Goal: Task Accomplishment & Management: Complete application form

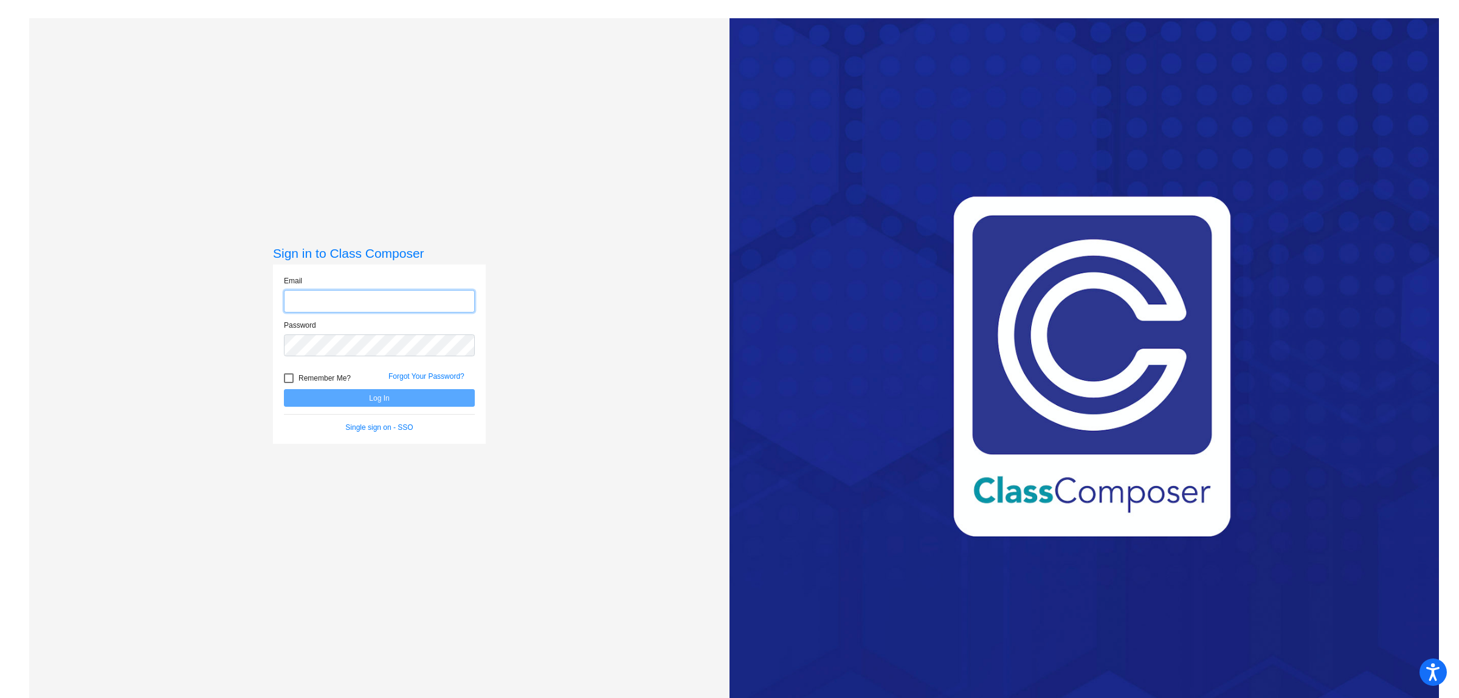
type input "[EMAIL_ADDRESS][DOMAIN_NAME]"
click at [397, 396] on button "Log In" at bounding box center [379, 398] width 191 height 18
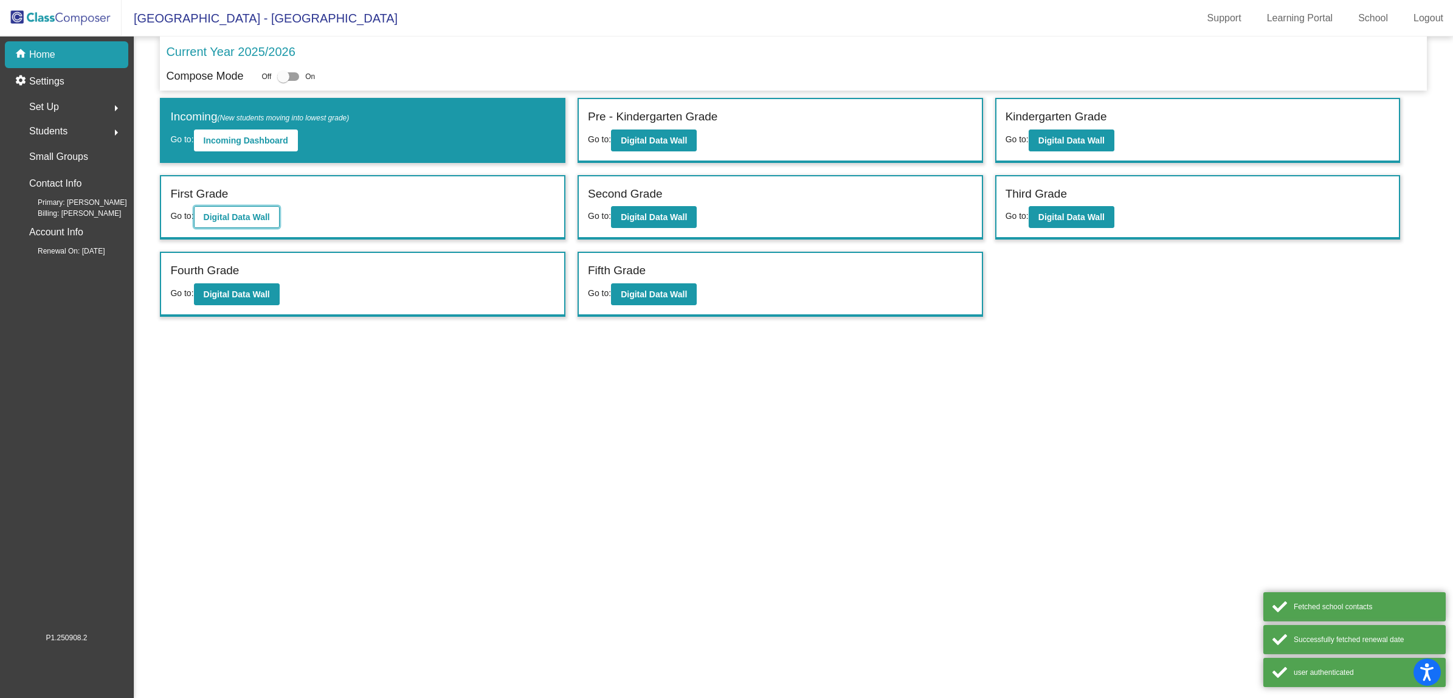
click at [236, 220] on b "Digital Data Wall" at bounding box center [237, 217] width 66 height 10
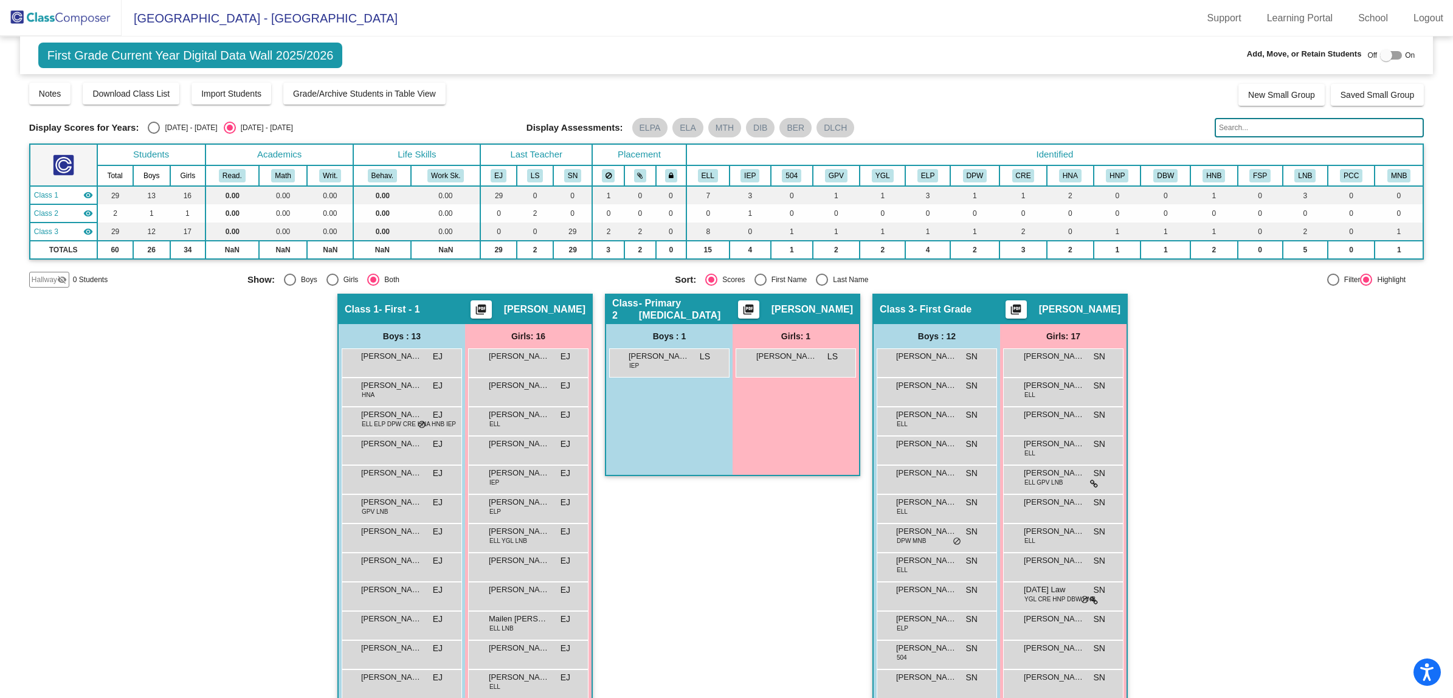
click at [55, 15] on img at bounding box center [61, 18] width 122 height 36
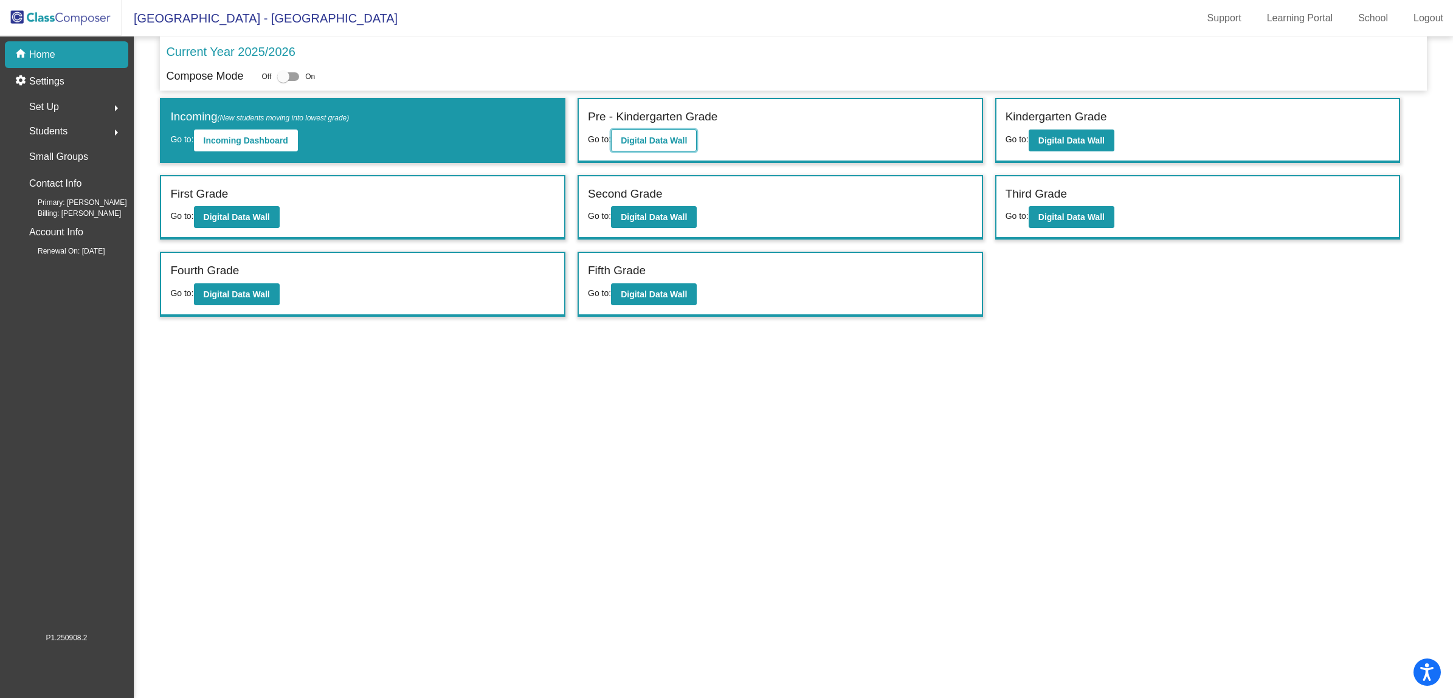
click at [636, 140] on b "Digital Data Wall" at bounding box center [654, 141] width 66 height 10
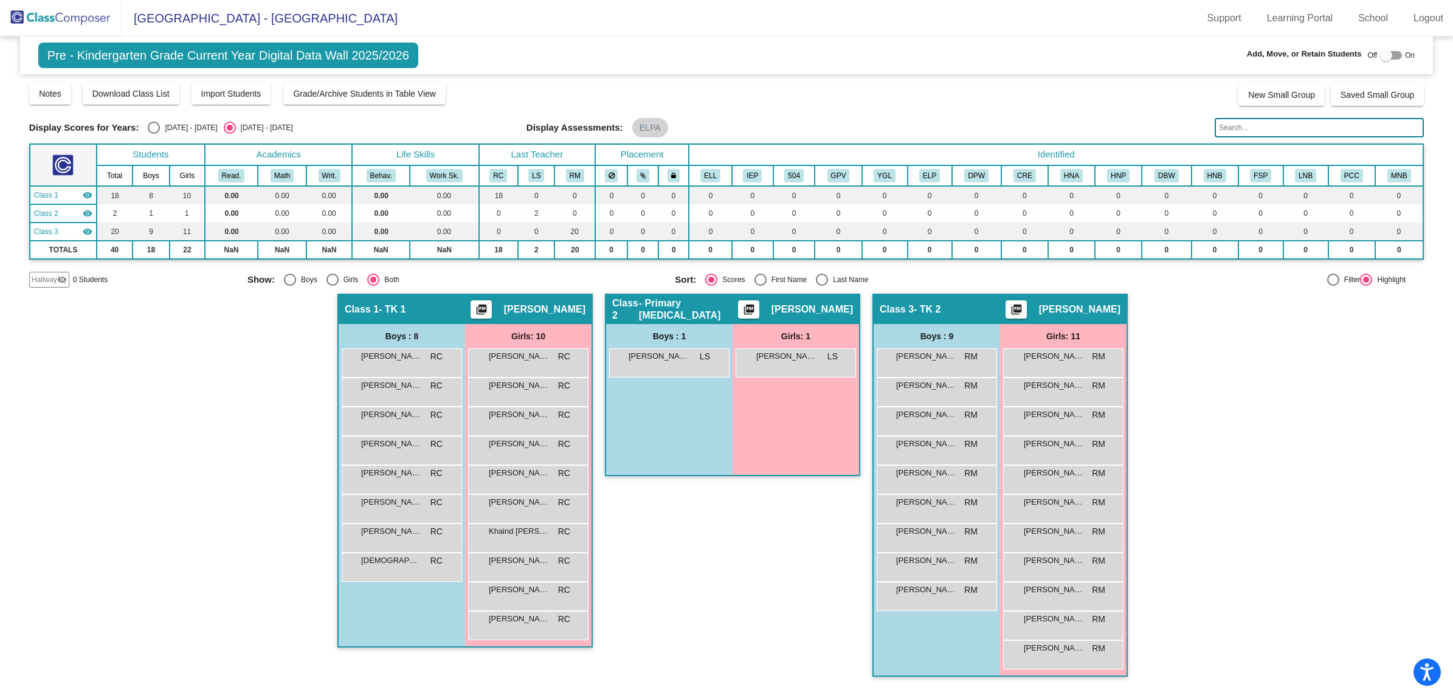
scroll to position [1, 0]
click at [928, 393] on div "[PERSON_NAME] RM lock do_not_disturb_alt" at bounding box center [935, 390] width 116 height 25
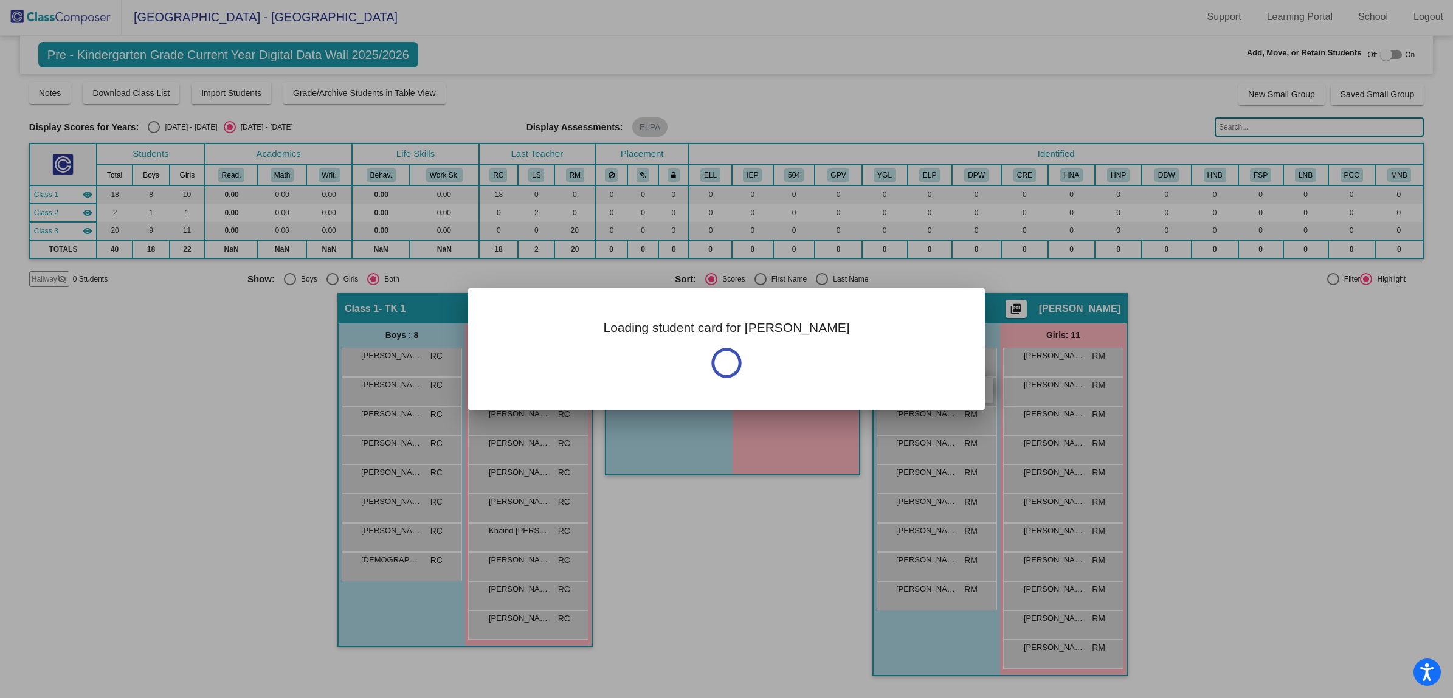
scroll to position [0, 0]
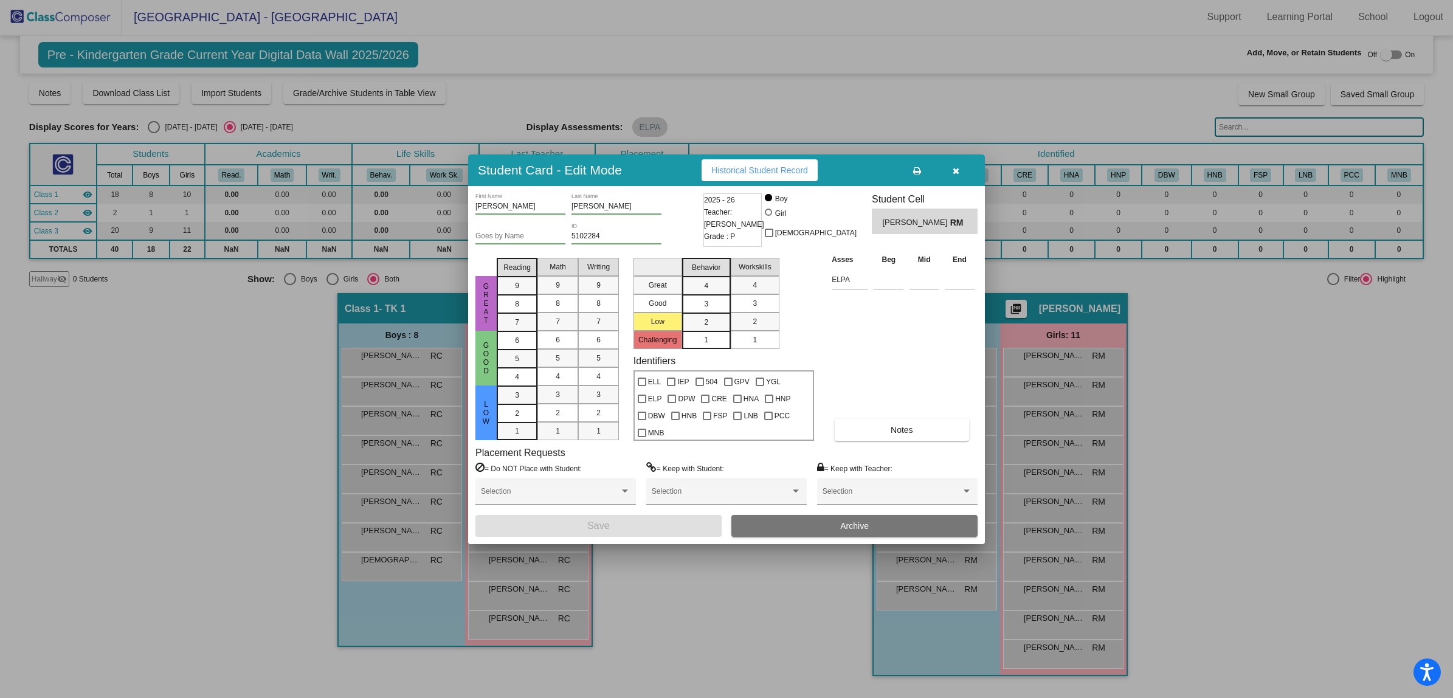
click at [877, 526] on button "Archive" at bounding box center [854, 526] width 246 height 22
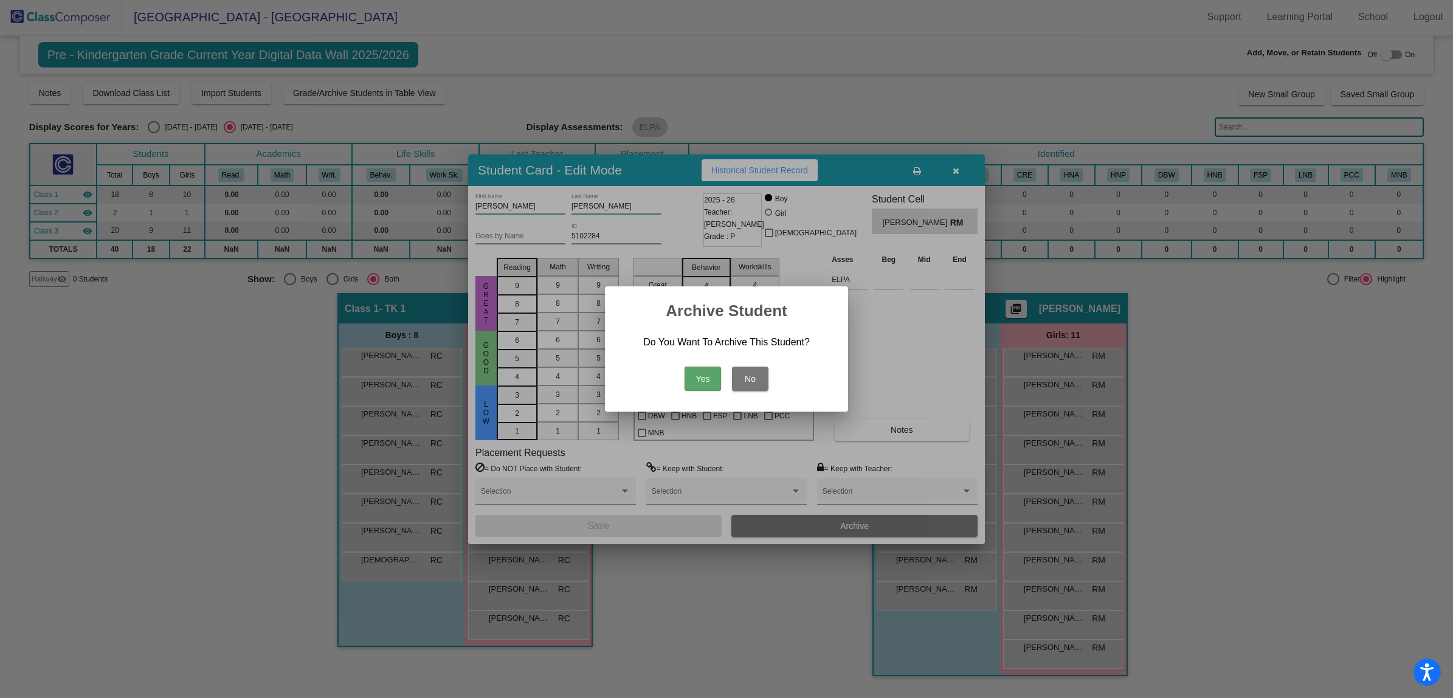
click at [704, 383] on button "Yes" at bounding box center [702, 379] width 36 height 24
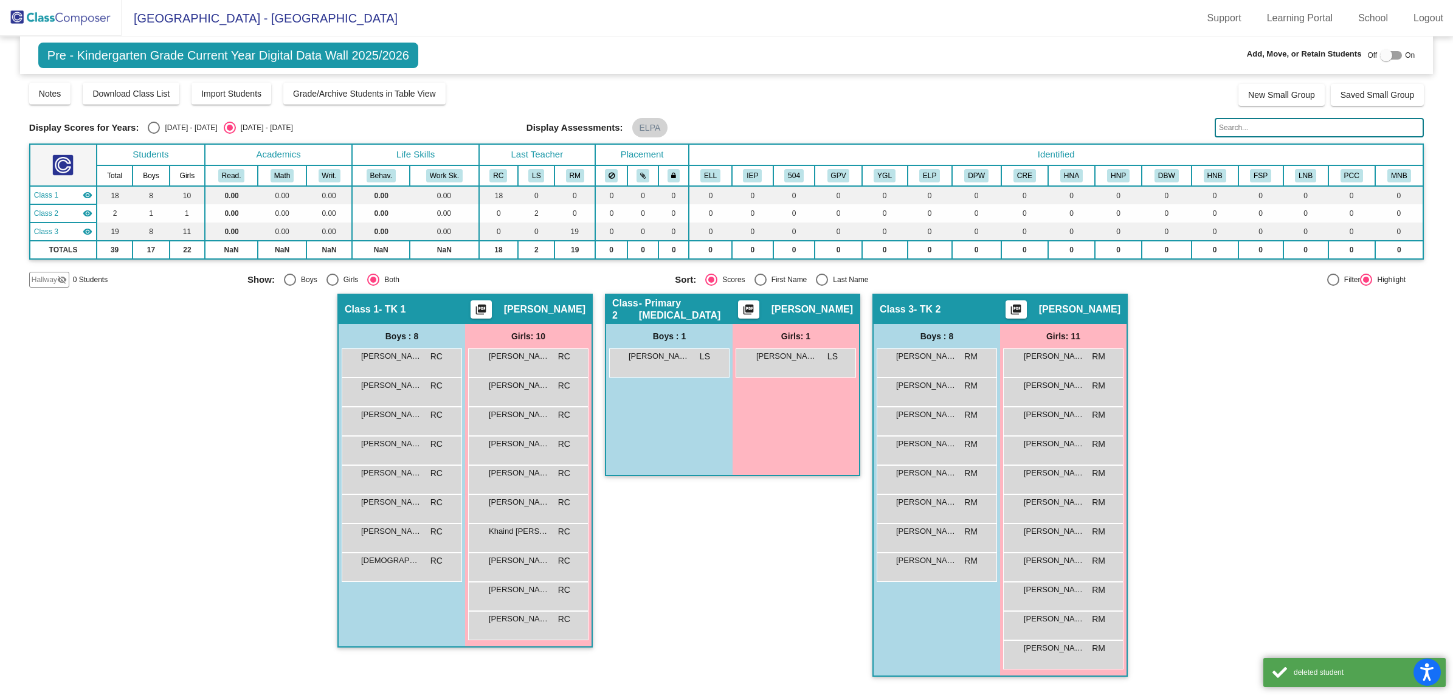
scroll to position [1, 0]
click at [939, 508] on div "[PERSON_NAME] lock do_not_disturb_alt" at bounding box center [935, 507] width 116 height 25
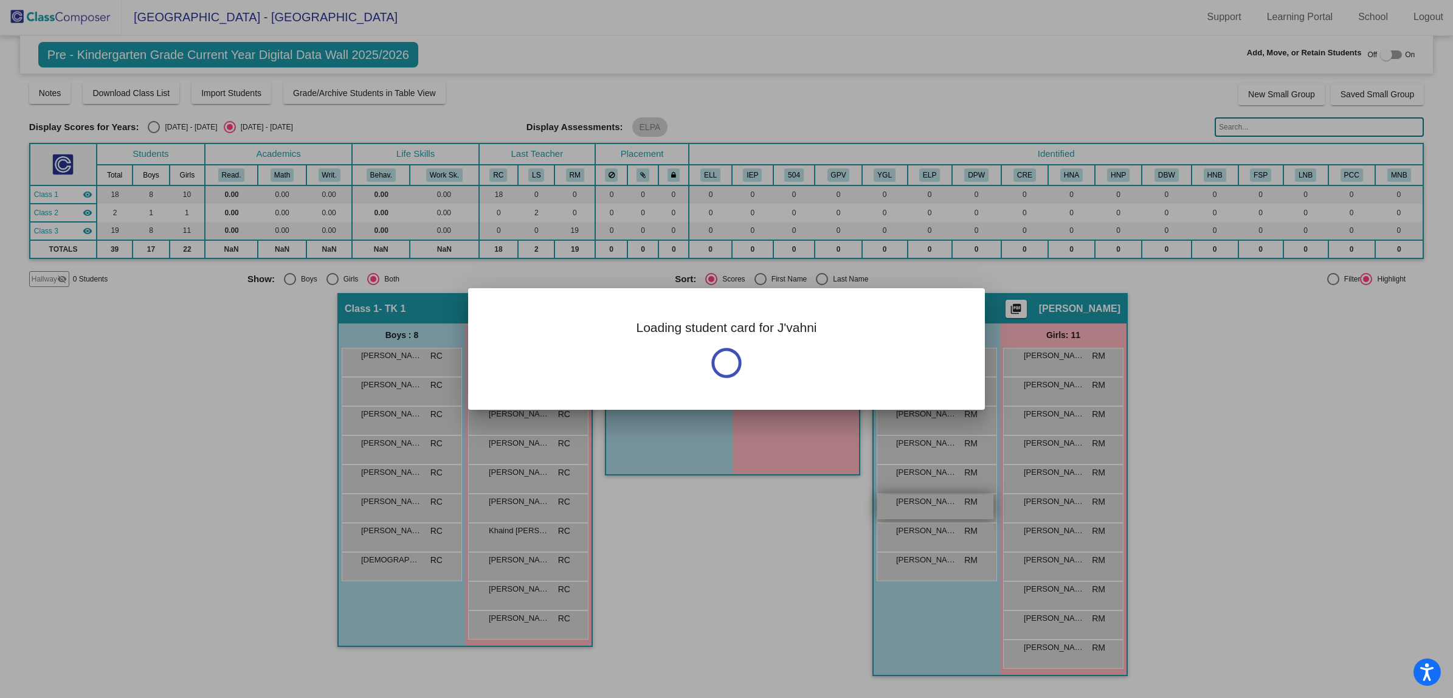
scroll to position [0, 0]
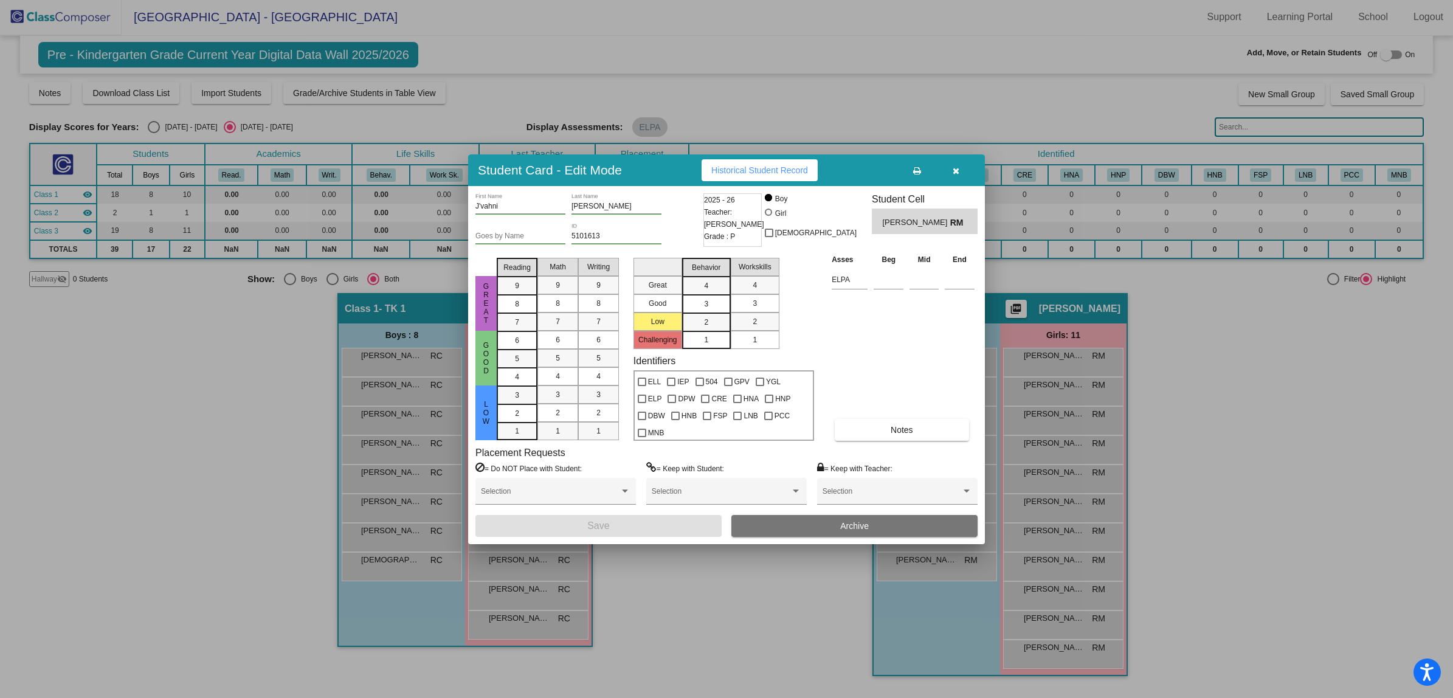
click at [772, 213] on div at bounding box center [768, 211] width 7 height 7
click at [770, 218] on input "Girl" at bounding box center [769, 218] width 1 height 1
radio input "true"
click at [643, 525] on button "Save" at bounding box center [598, 526] width 246 height 22
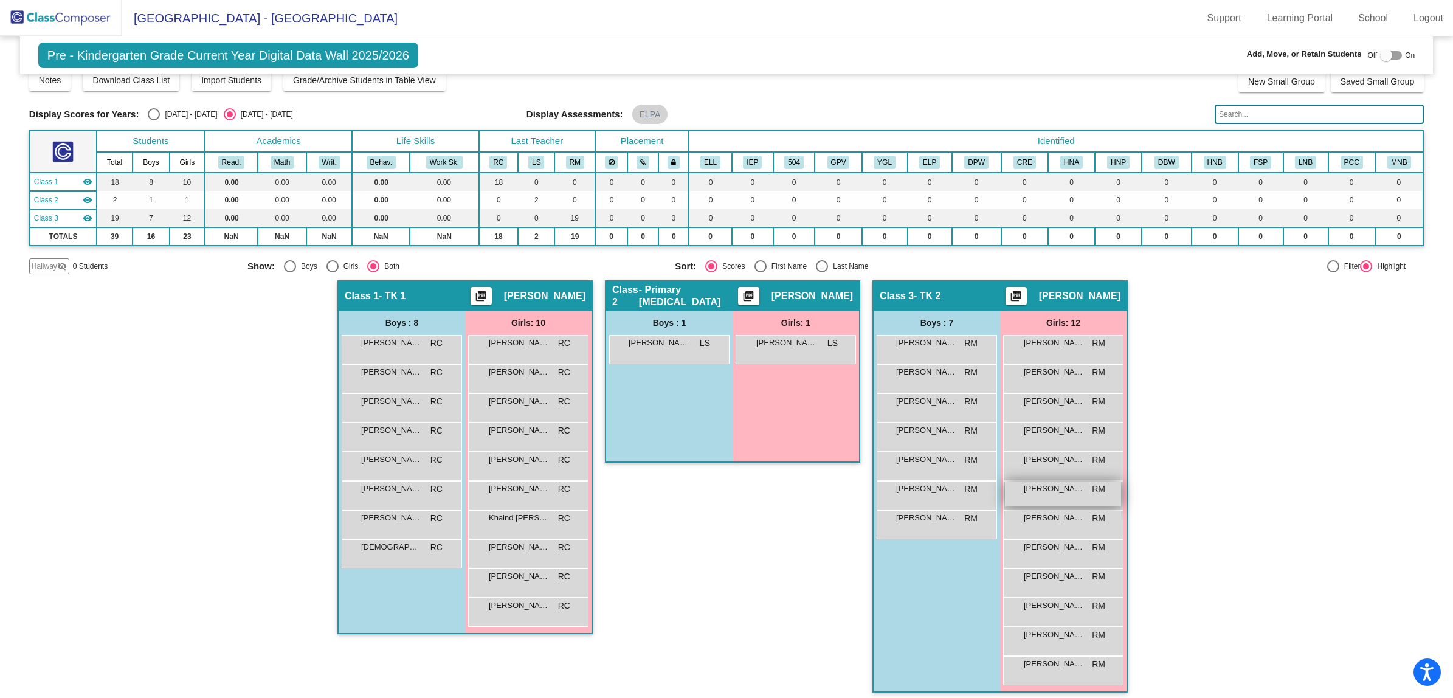
scroll to position [17, 0]
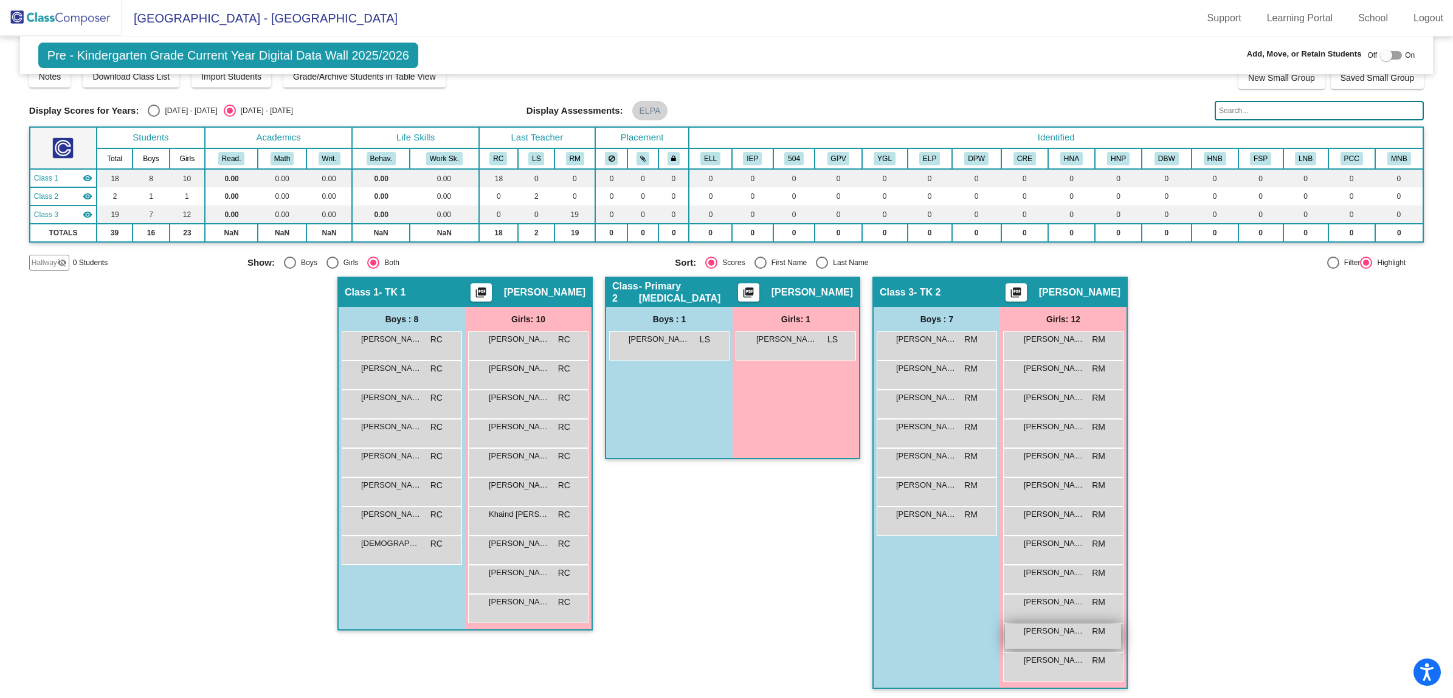
click at [1063, 640] on div "[PERSON_NAME] [PERSON_NAME] lock do_not_disturb_alt" at bounding box center [1063, 636] width 116 height 25
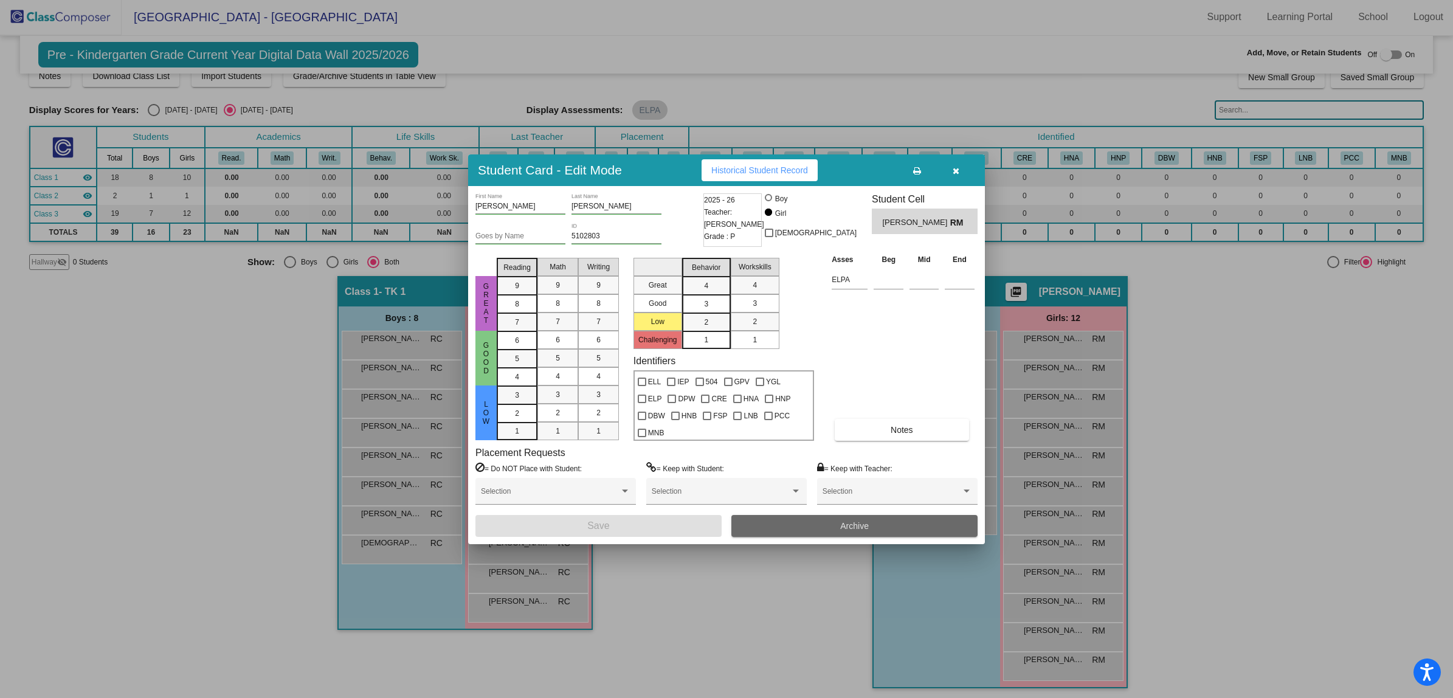
click at [864, 524] on span "Archive" at bounding box center [854, 526] width 29 height 10
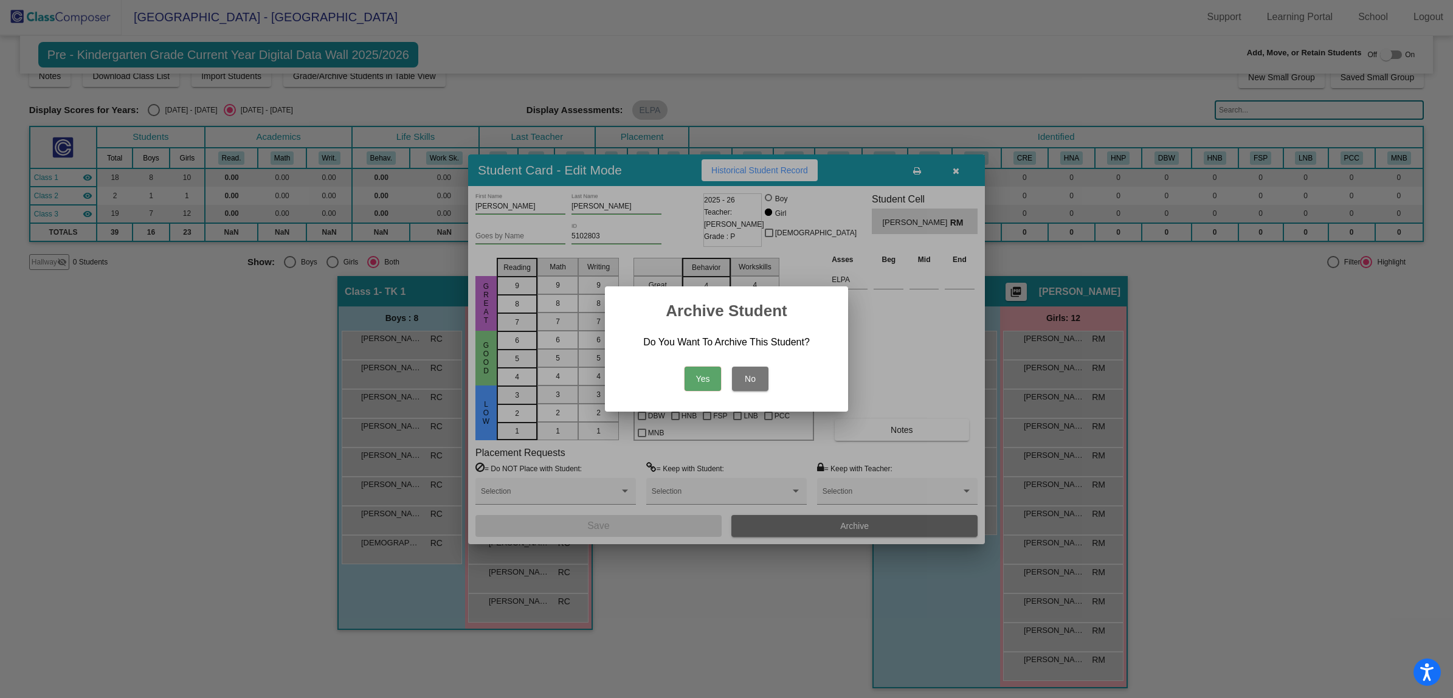
click at [694, 377] on button "Yes" at bounding box center [702, 379] width 36 height 24
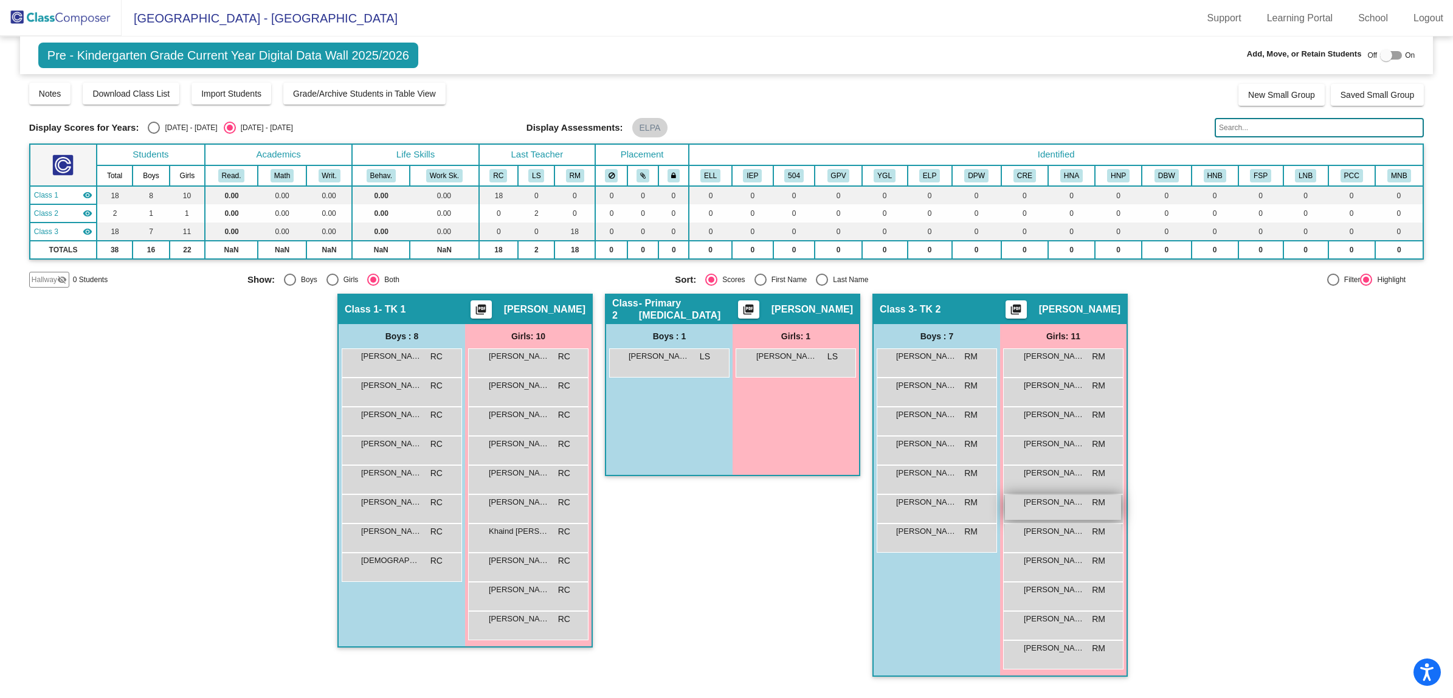
click at [1055, 508] on div "Grettell [PERSON_NAME] [PERSON_NAME] lock do_not_disturb_alt" at bounding box center [1063, 507] width 116 height 25
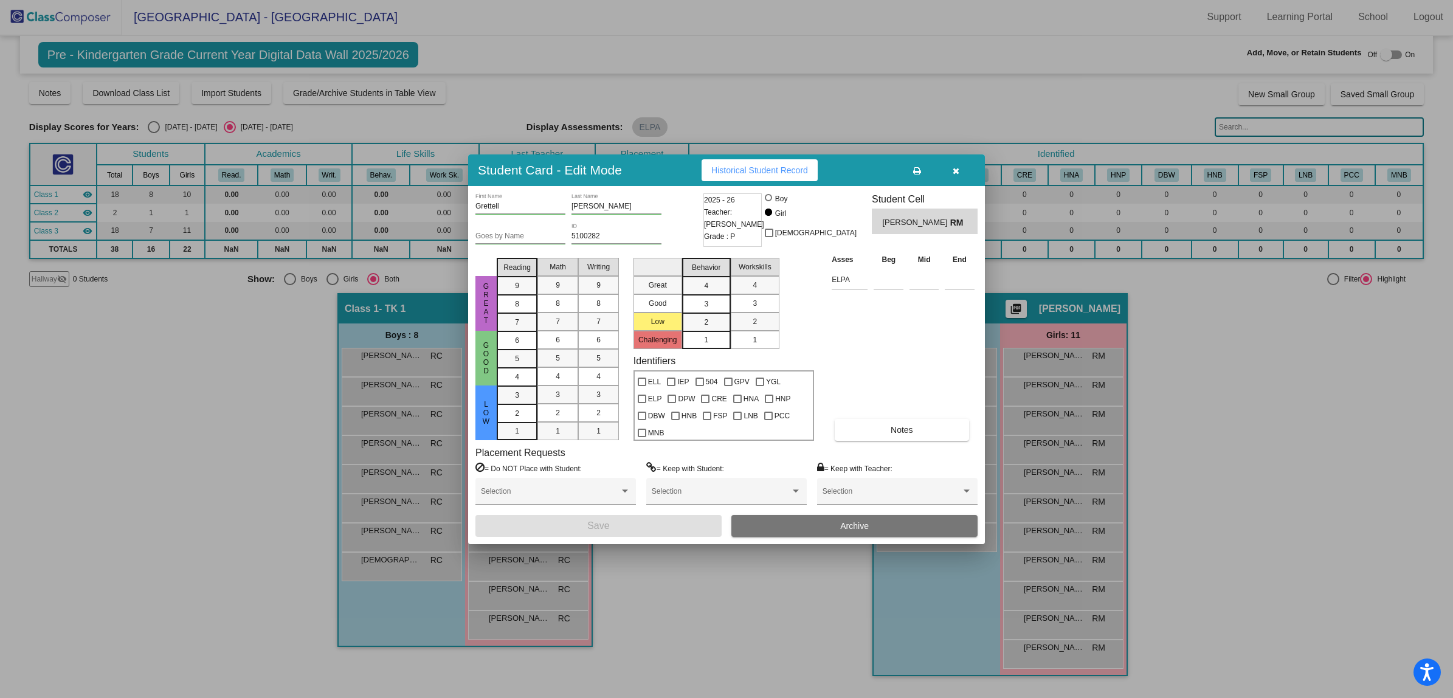
click at [956, 168] on icon "button" at bounding box center [955, 171] width 7 height 9
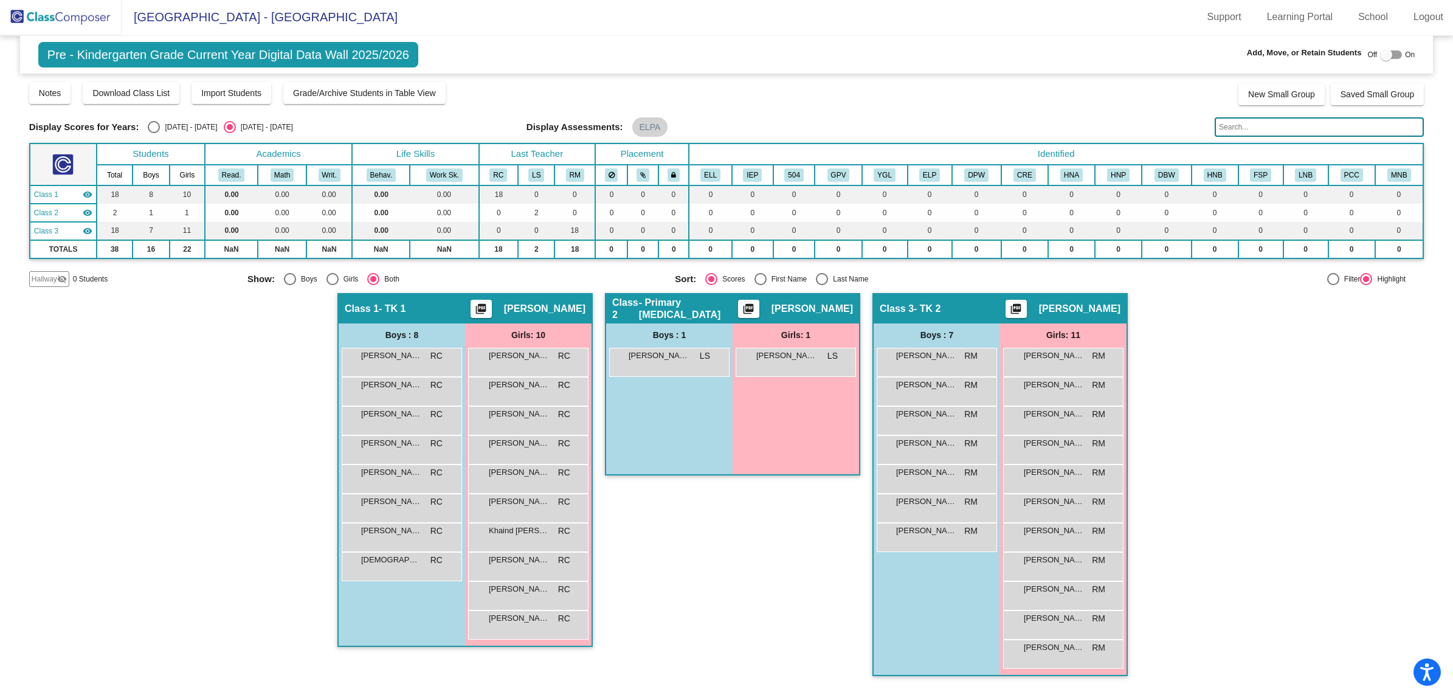
scroll to position [1, 0]
click at [1388, 55] on div at bounding box center [1386, 55] width 12 height 12
checkbox input "true"
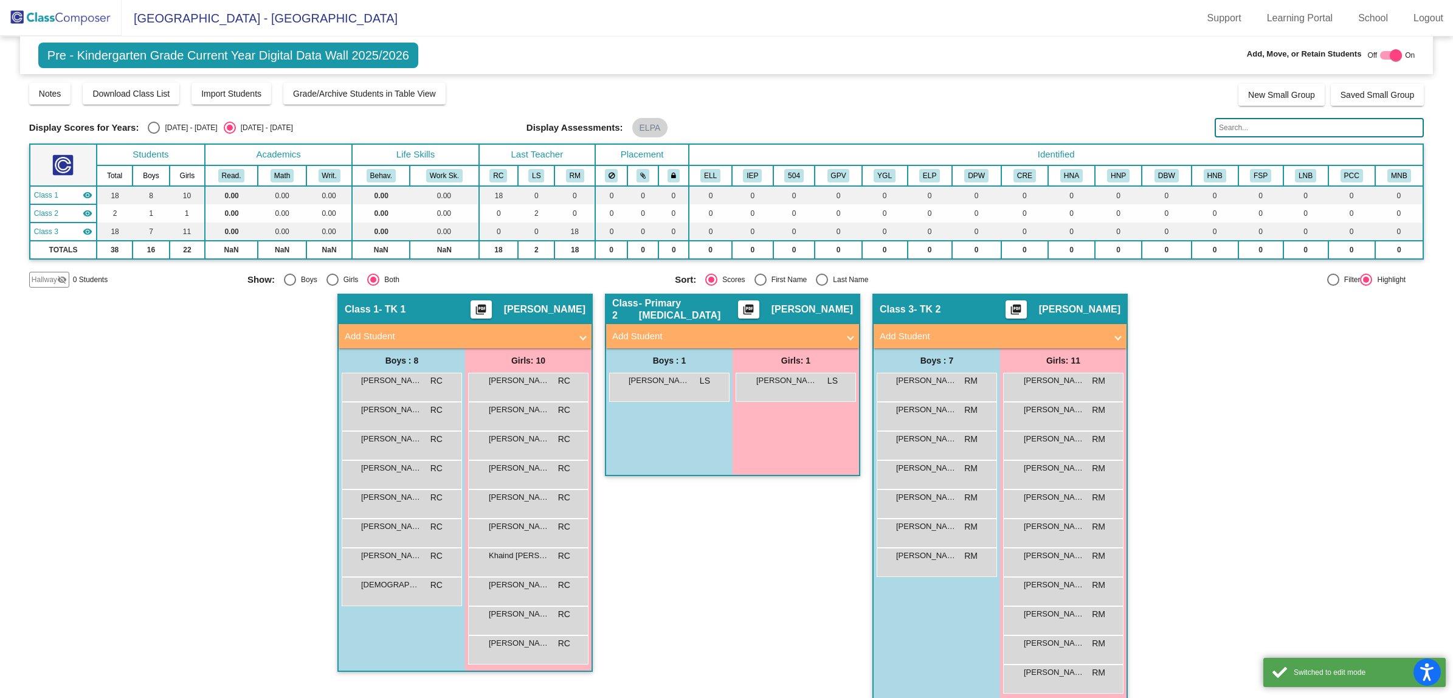
click at [923, 326] on mat-expansion-panel-header "Add Student" at bounding box center [999, 336] width 253 height 24
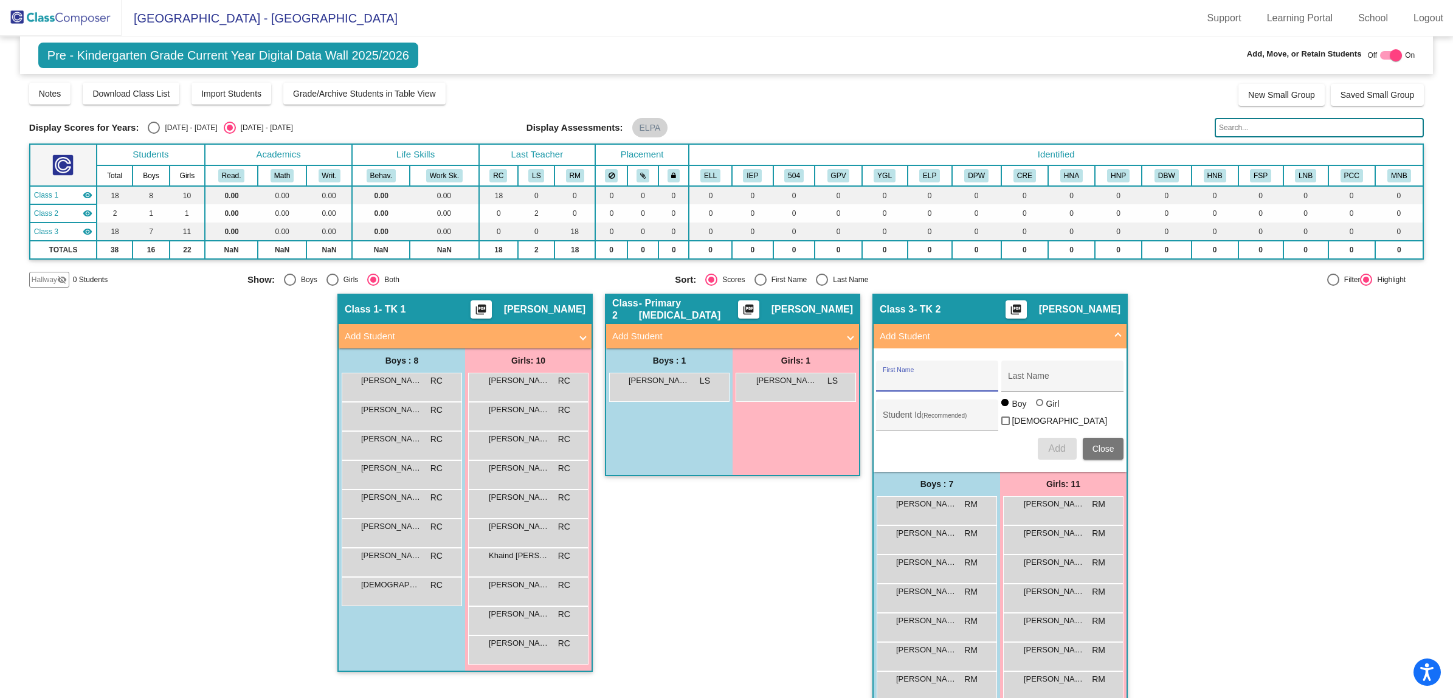
click at [901, 376] on input "First Name" at bounding box center [937, 381] width 109 height 10
type input "[PERSON_NAME]"
click at [889, 407] on div "Student Id (Recommended)" at bounding box center [937, 417] width 109 height 25
type input "5101586"
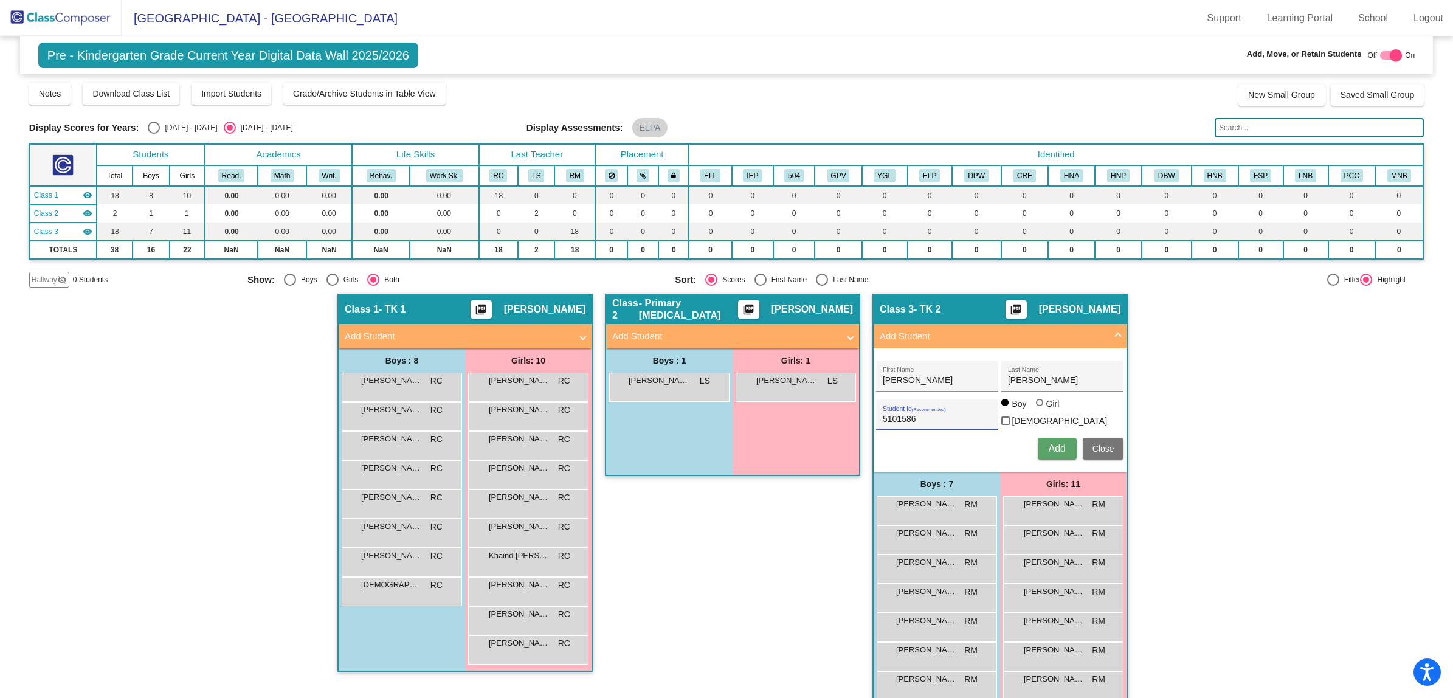
click at [1052, 449] on span "Add" at bounding box center [1056, 448] width 17 height 10
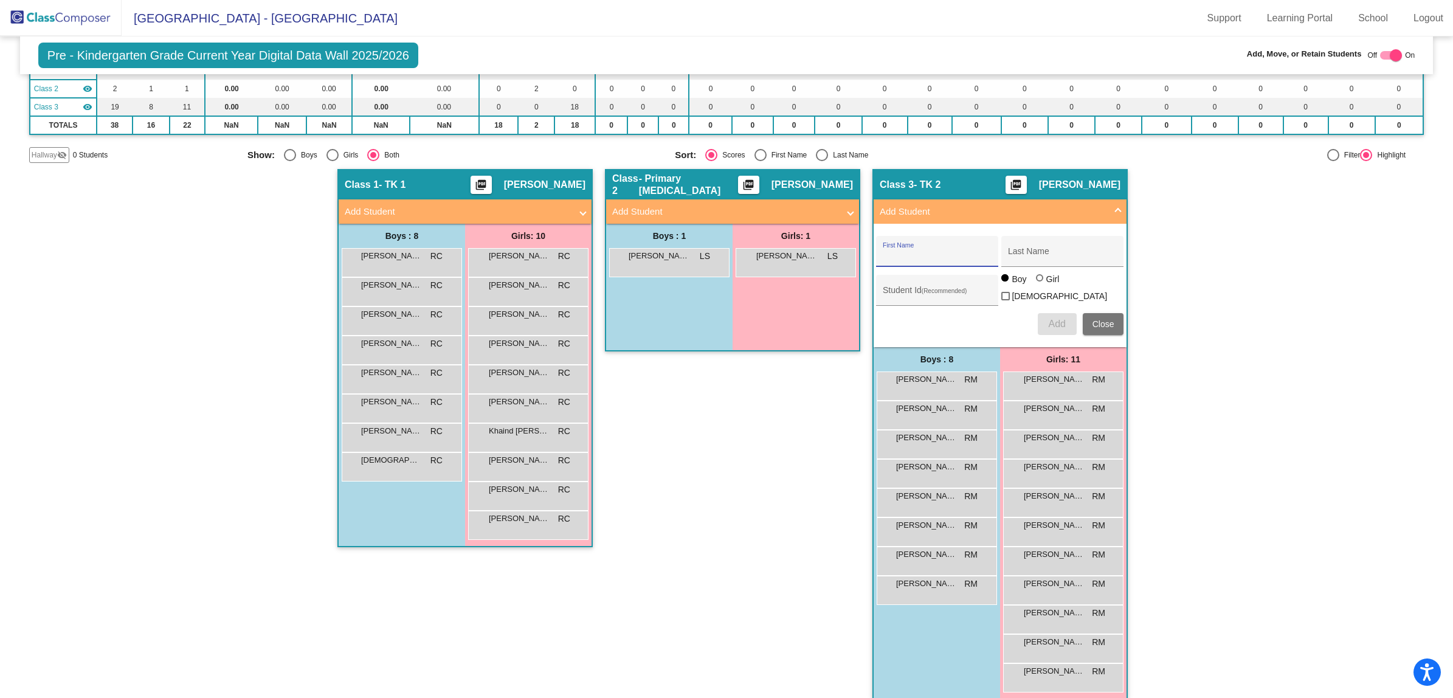
scroll to position [134, 0]
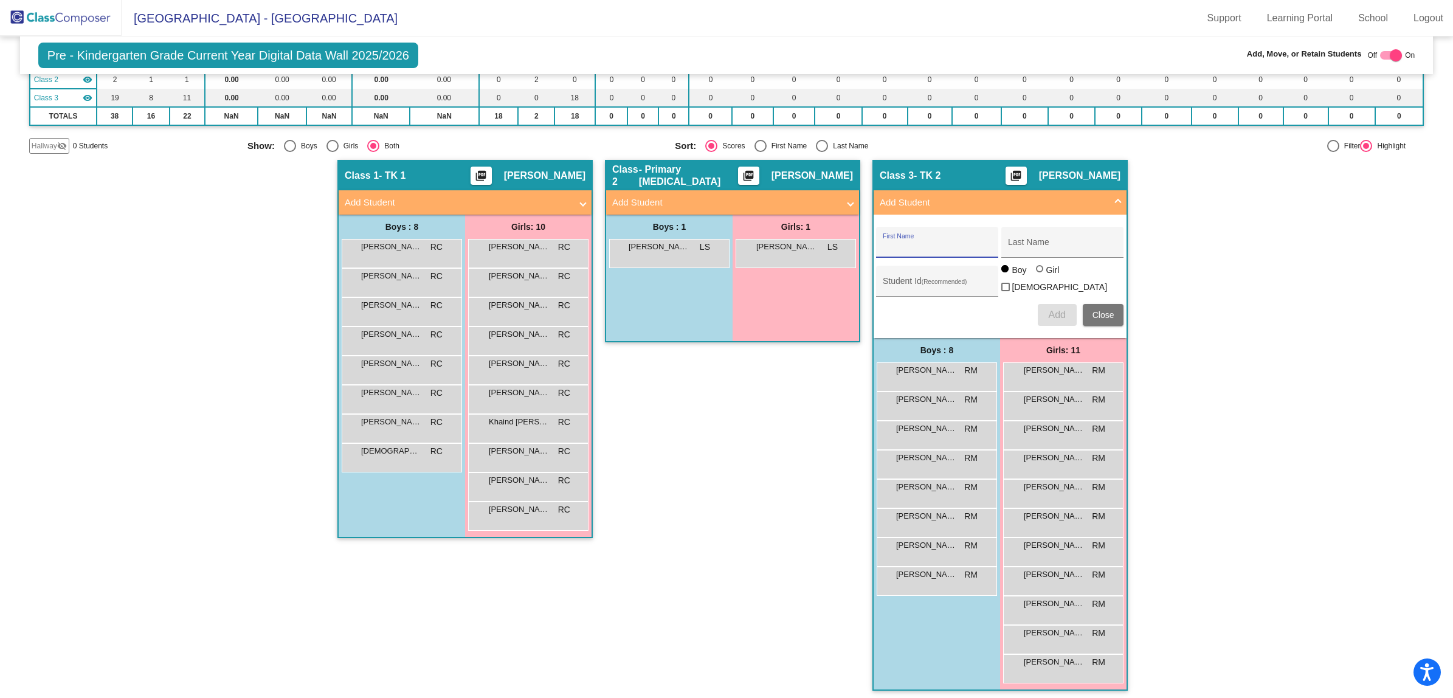
click at [487, 201] on mat-panel-title "Add Student" at bounding box center [458, 203] width 226 height 14
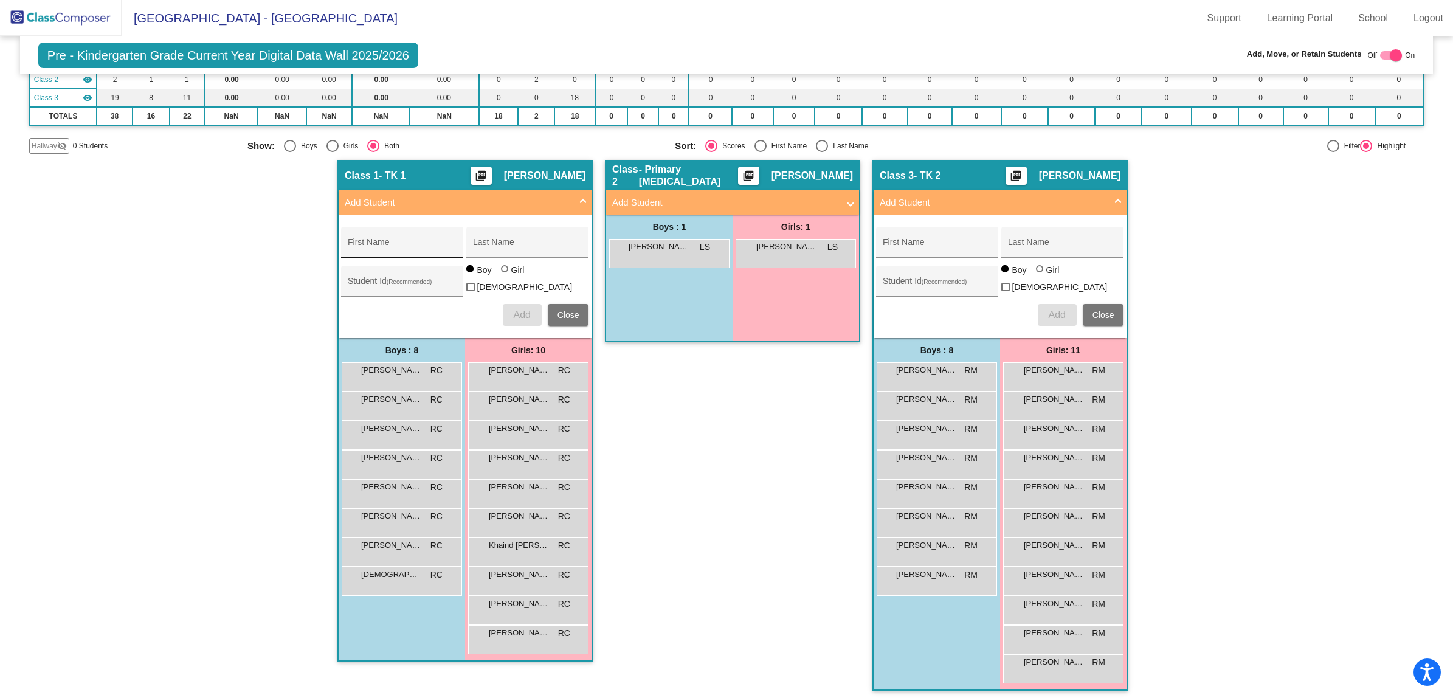
click at [382, 237] on div "First Name" at bounding box center [402, 245] width 109 height 25
type input "[PERSON_NAME]"
click at [477, 238] on div "Last Name" at bounding box center [527, 245] width 109 height 25
type input "Zamaniego"
click at [389, 281] on input "Student Id (Recommended)" at bounding box center [402, 286] width 109 height 10
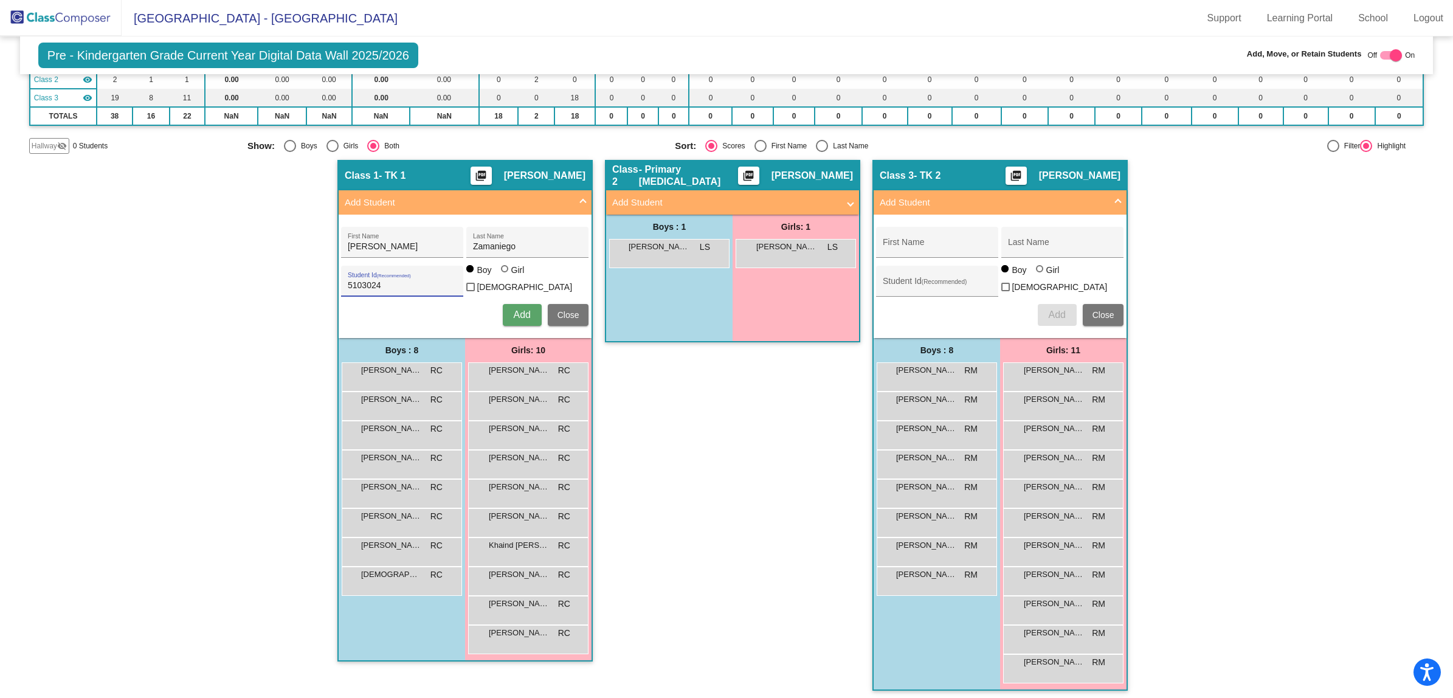
type input "5103024"
click at [518, 310] on span "Add" at bounding box center [521, 314] width 17 height 10
click at [915, 244] on input "First Name" at bounding box center [937, 247] width 109 height 10
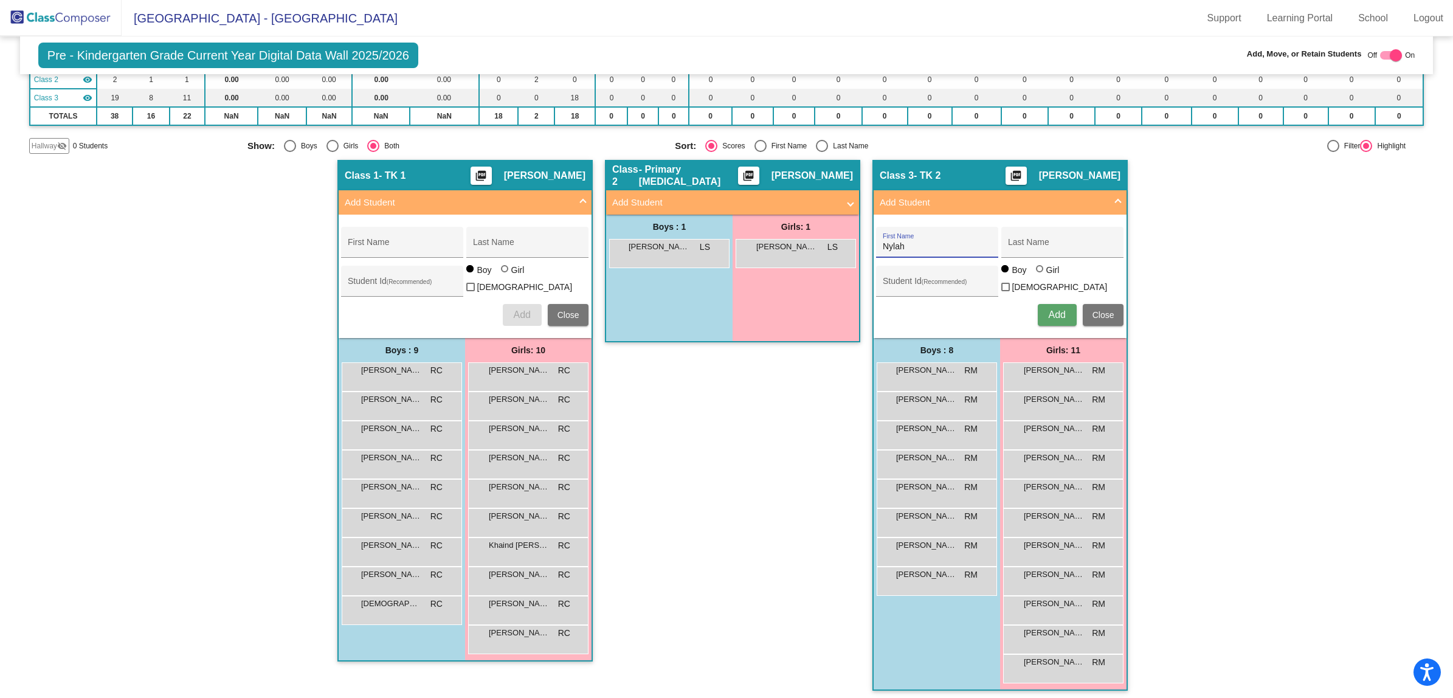
type input "Nylah"
type input "[PERSON_NAME]"
type input "5102962"
click at [1036, 272] on div at bounding box center [1039, 268] width 7 height 7
click at [1040, 275] on input "Girl" at bounding box center [1040, 275] width 1 height 1
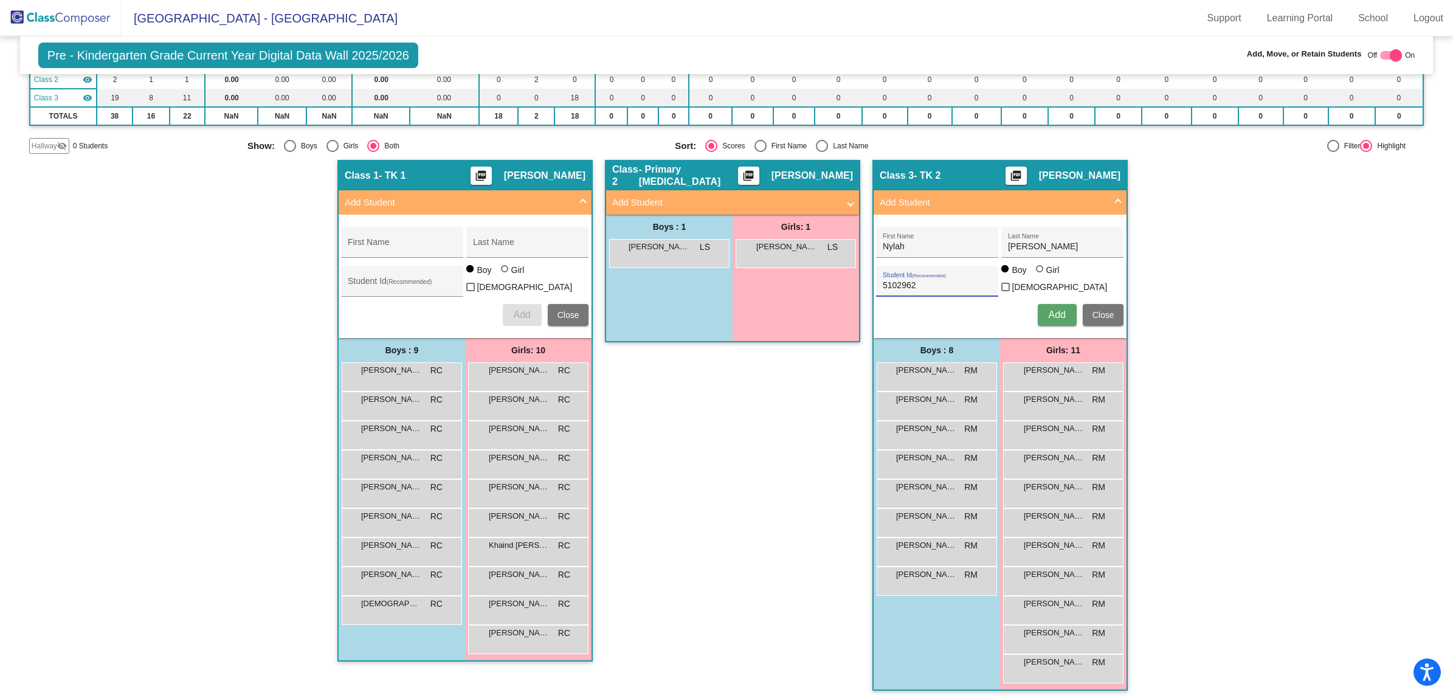
radio input "true"
click at [1055, 309] on span "Add" at bounding box center [1056, 314] width 17 height 10
click at [373, 236] on div "First Name" at bounding box center [402, 245] width 109 height 25
type input "Jayden"
type input "[PERSON_NAME]"
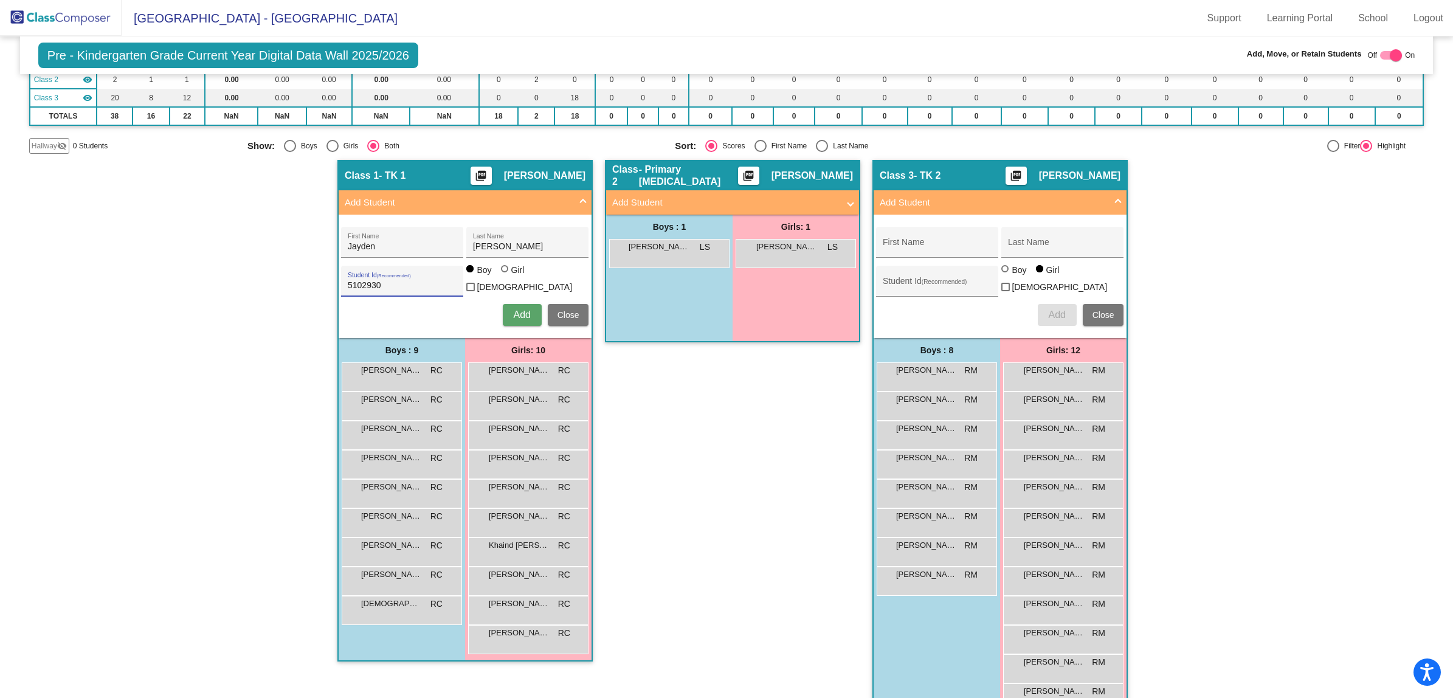
type input "5102930"
click at [537, 311] on button "Add" at bounding box center [522, 315] width 39 height 22
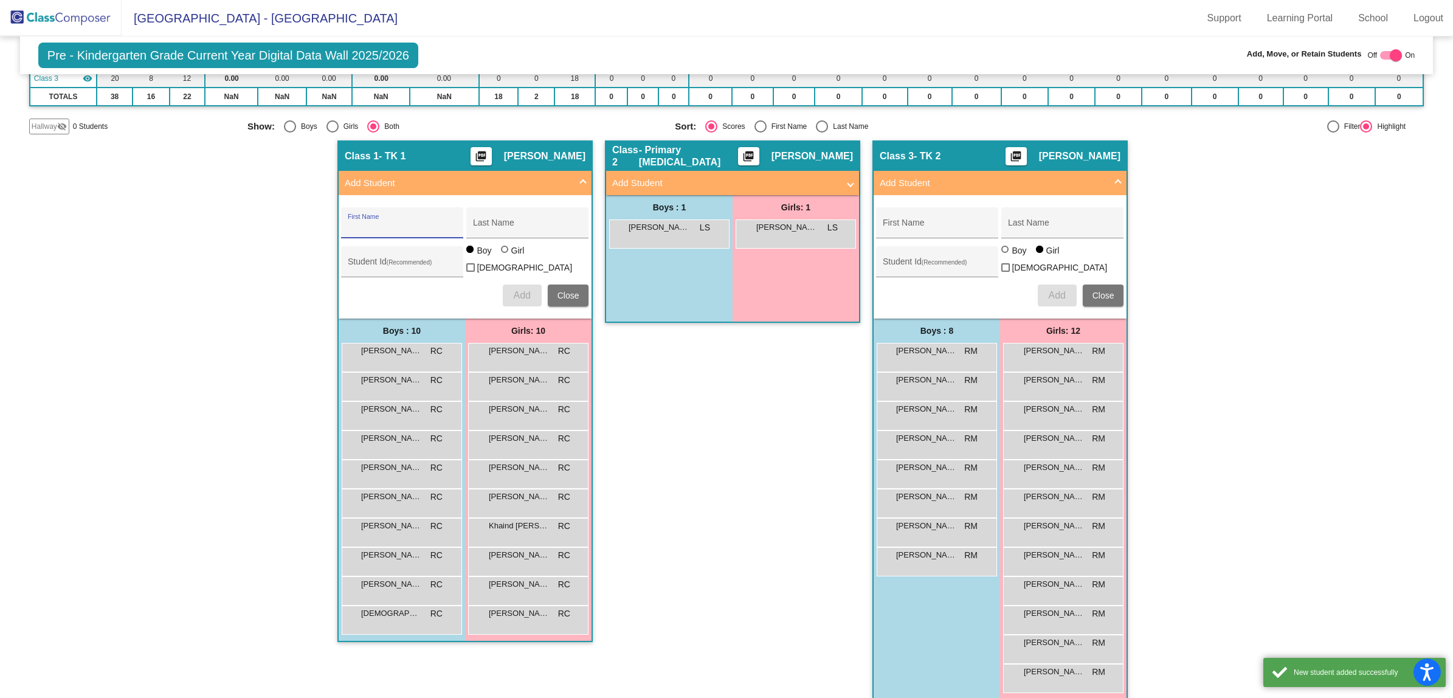
scroll to position [162, 0]
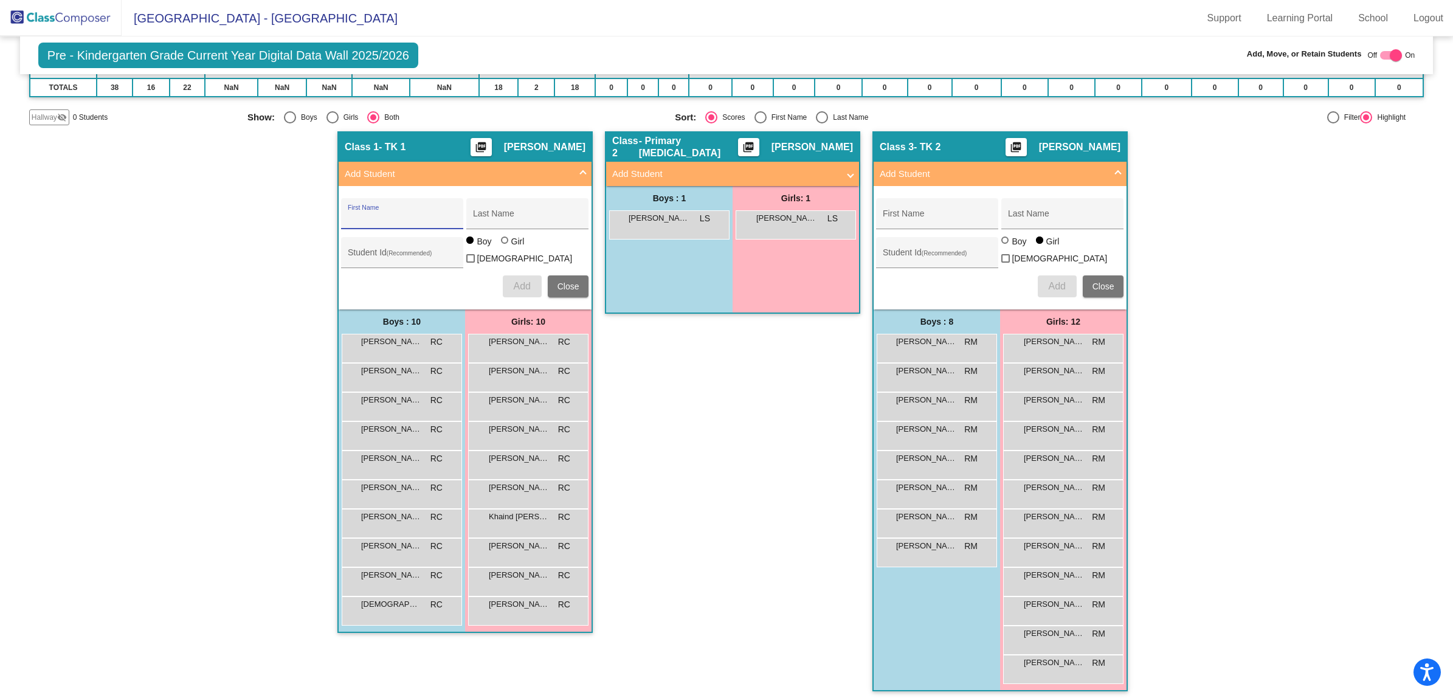
click at [61, 16] on img at bounding box center [61, 18] width 122 height 36
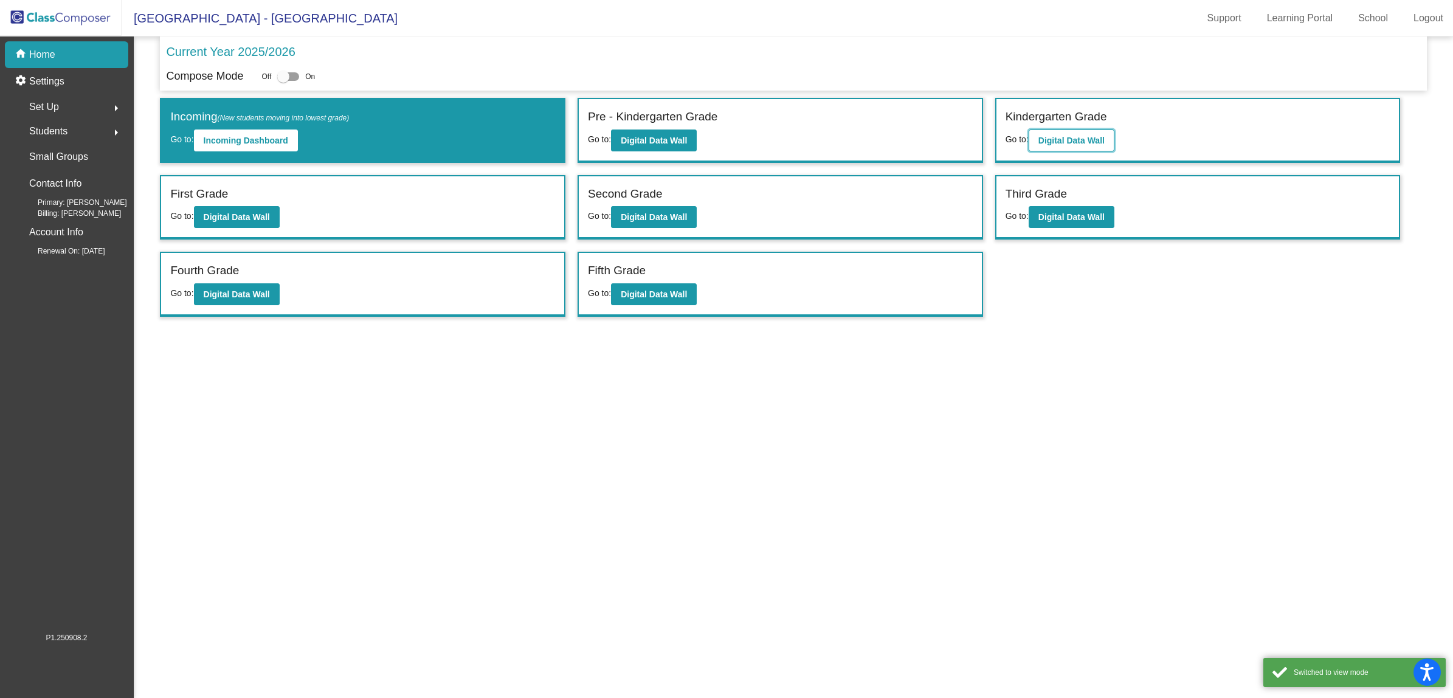
click at [1073, 132] on button "Digital Data Wall" at bounding box center [1071, 140] width 86 height 22
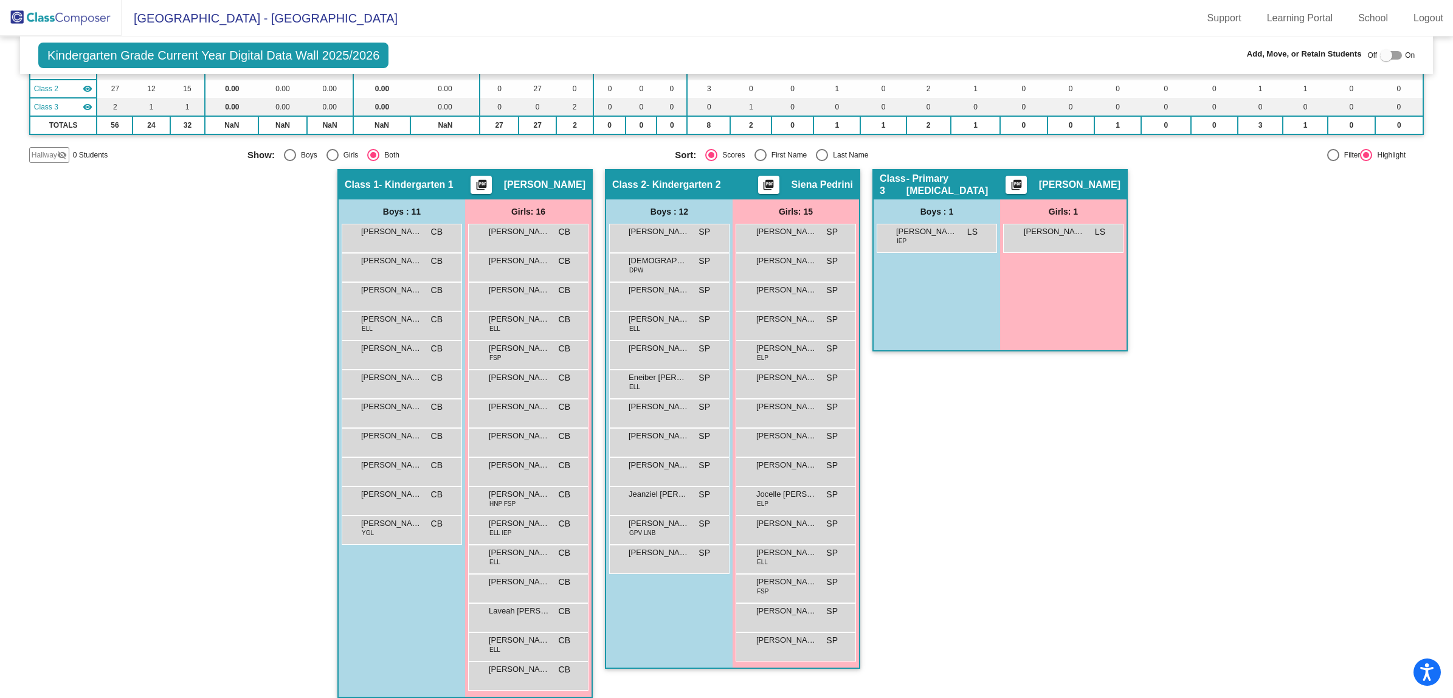
scroll to position [134, 0]
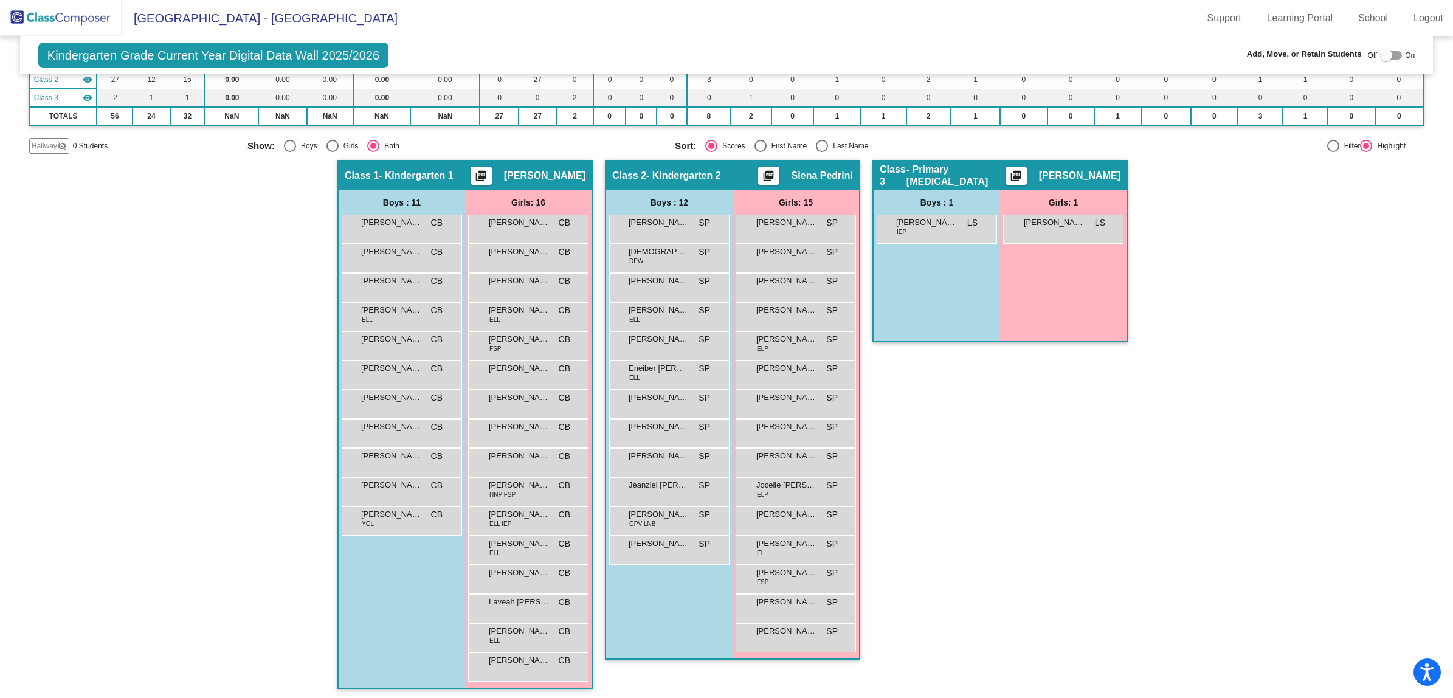
click at [80, 21] on img at bounding box center [61, 18] width 122 height 36
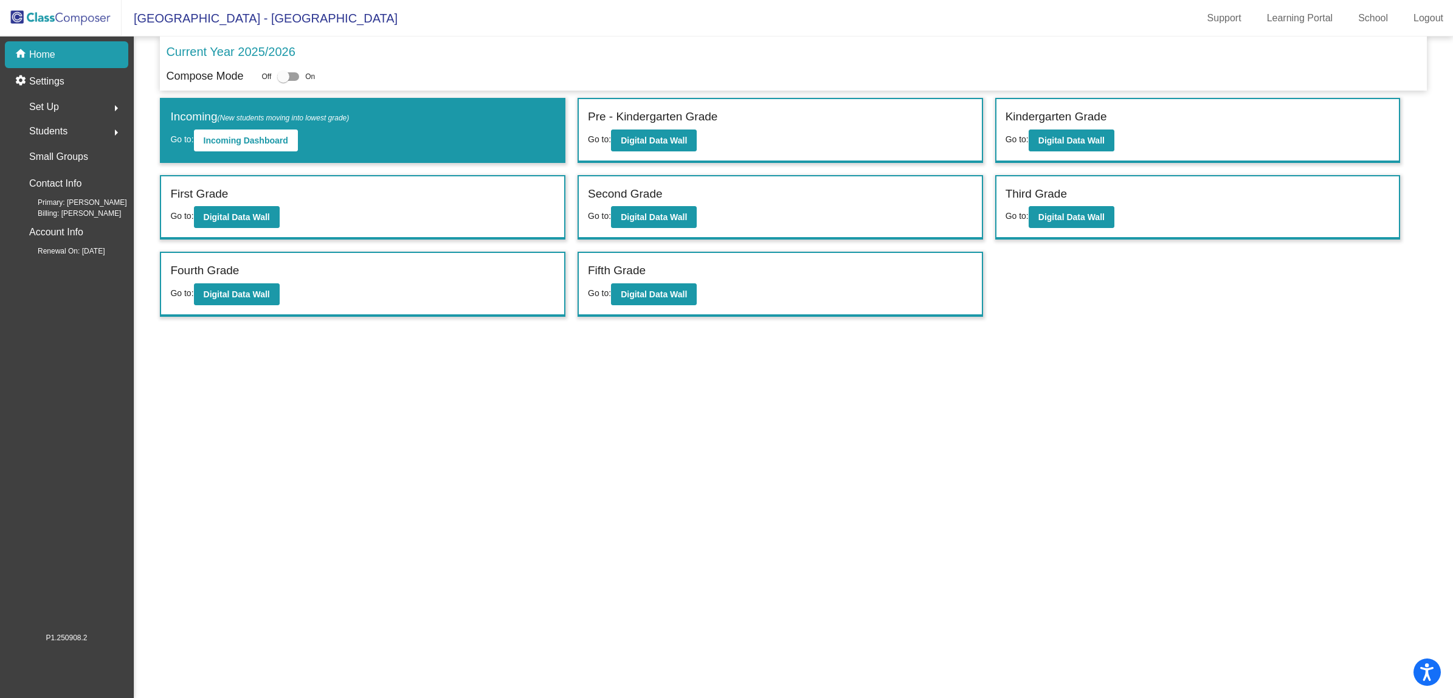
click at [327, 207] on div "First Grade Go to: Digital Data Wall" at bounding box center [362, 207] width 403 height 63
click at [227, 212] on b "Digital Data Wall" at bounding box center [237, 217] width 66 height 10
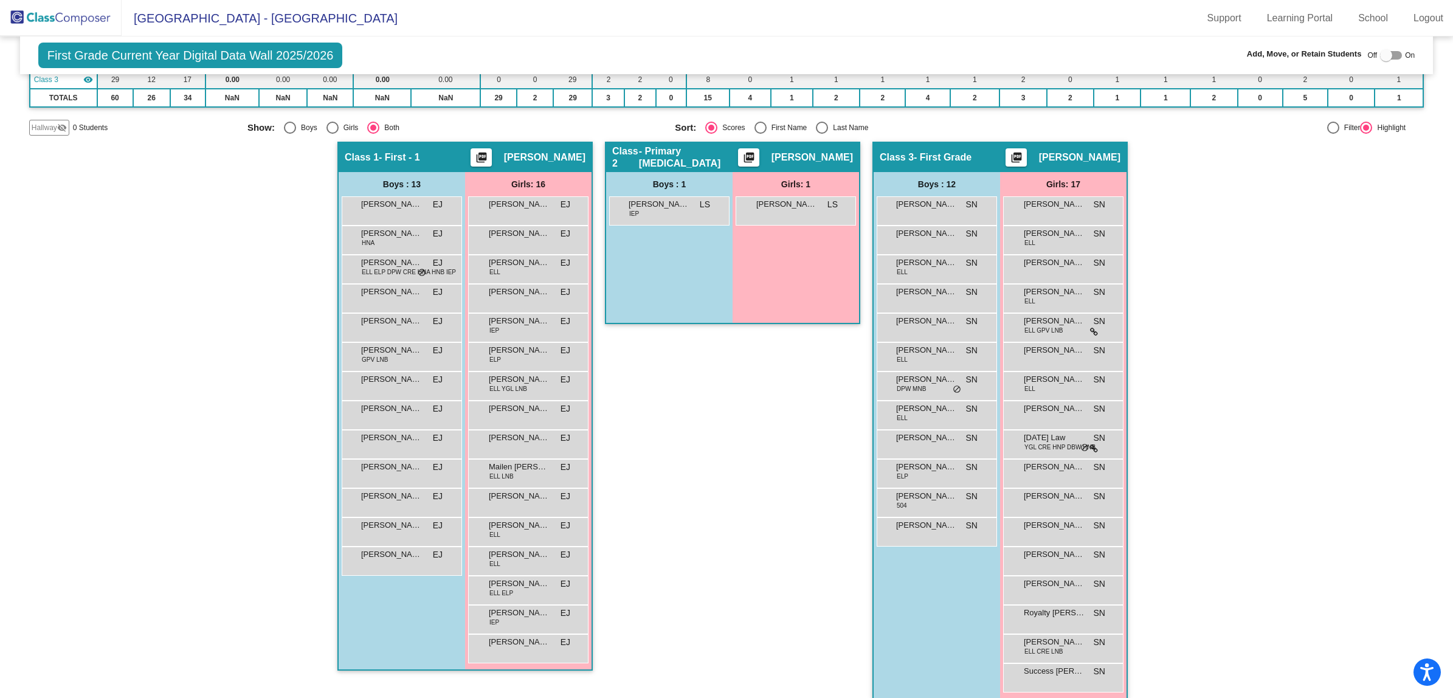
scroll to position [163, 0]
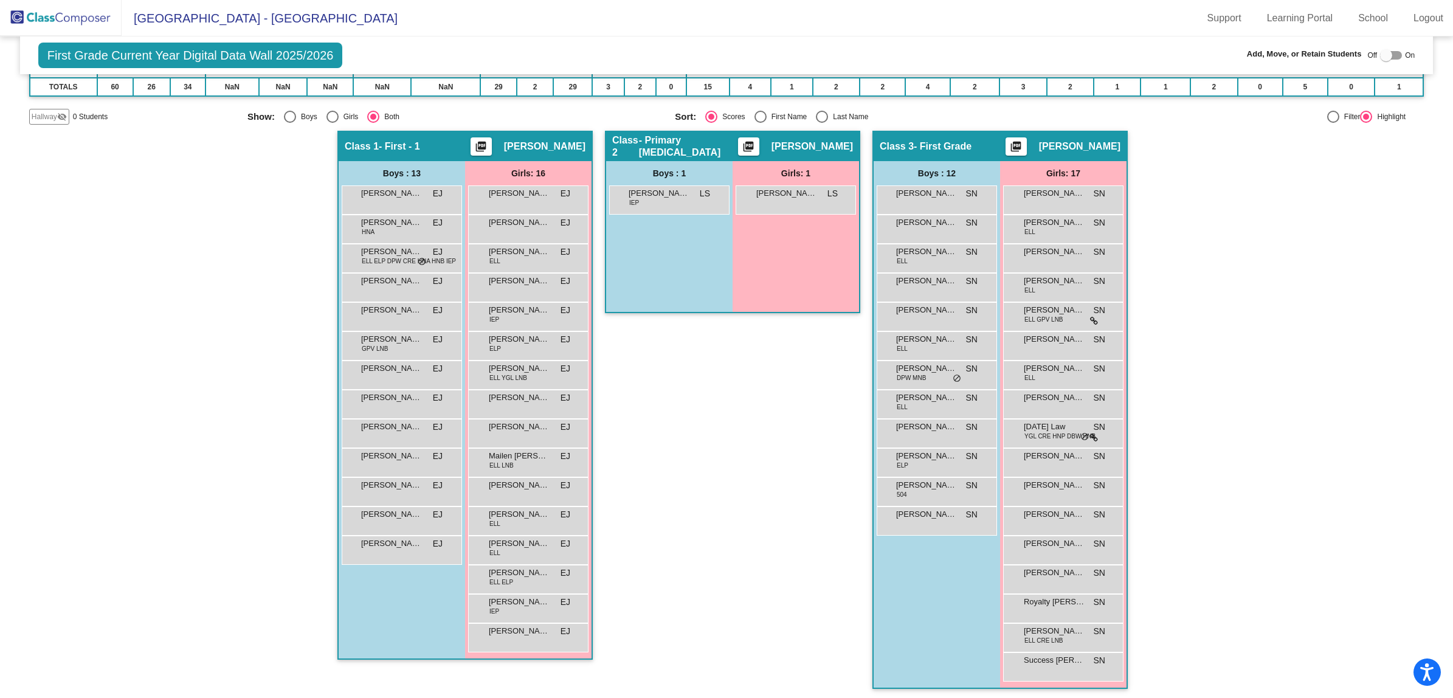
click at [56, 11] on img at bounding box center [61, 18] width 122 height 36
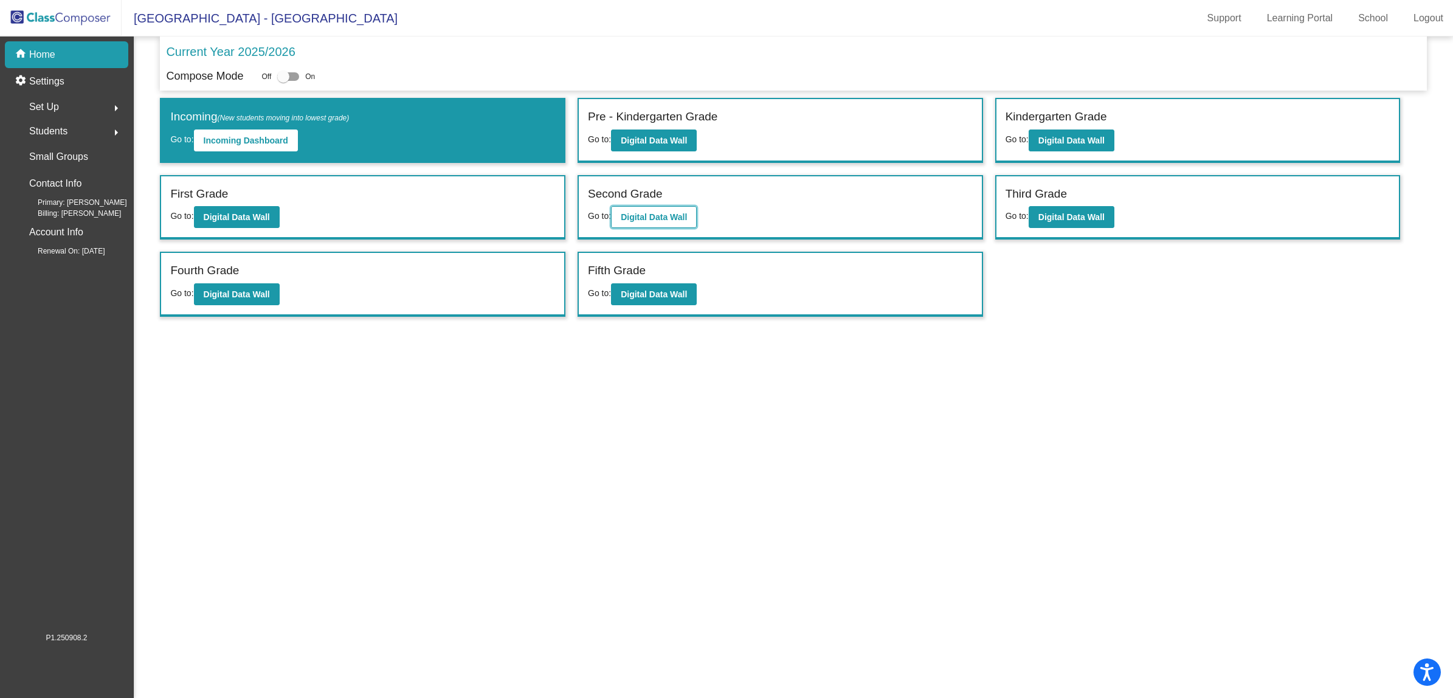
click at [660, 215] on b "Digital Data Wall" at bounding box center [654, 217] width 66 height 10
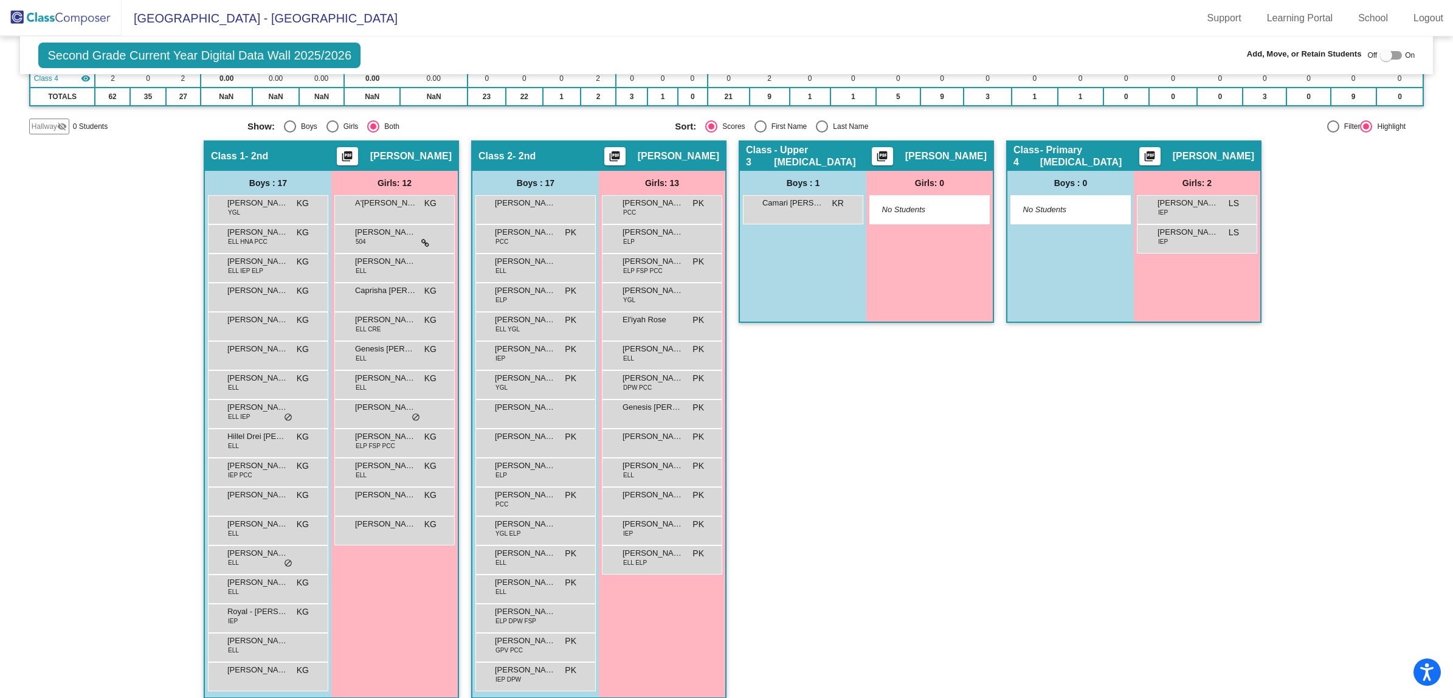
scroll to position [181, 0]
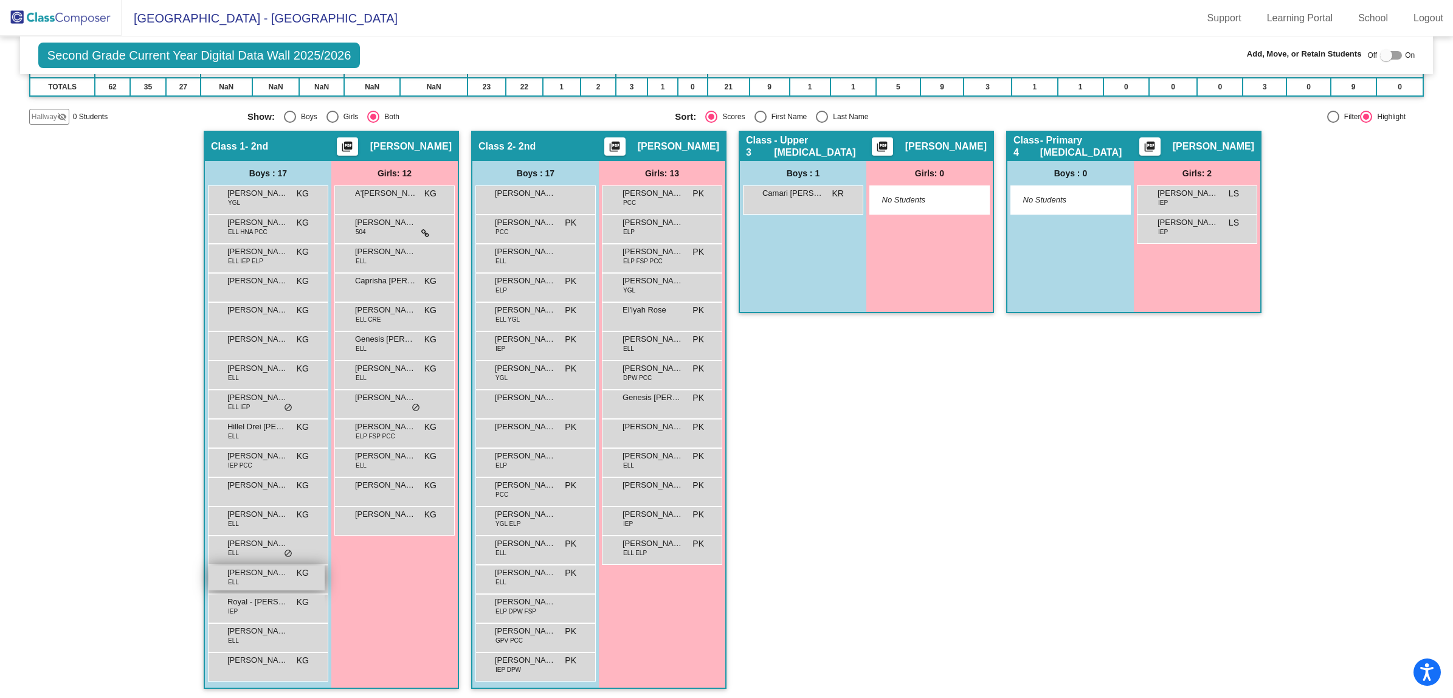
click at [267, 577] on div "[PERSON_NAME] ELL KG lock do_not_disturb_alt" at bounding box center [266, 577] width 116 height 25
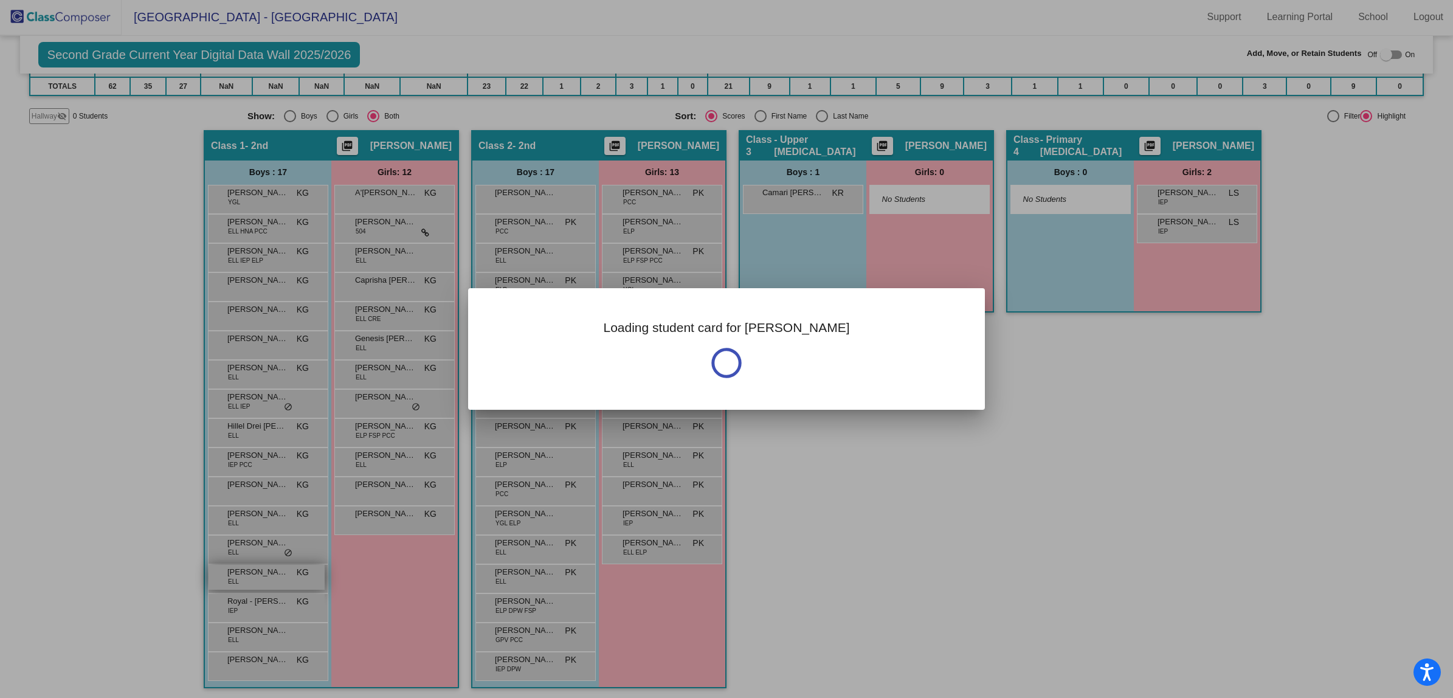
scroll to position [0, 0]
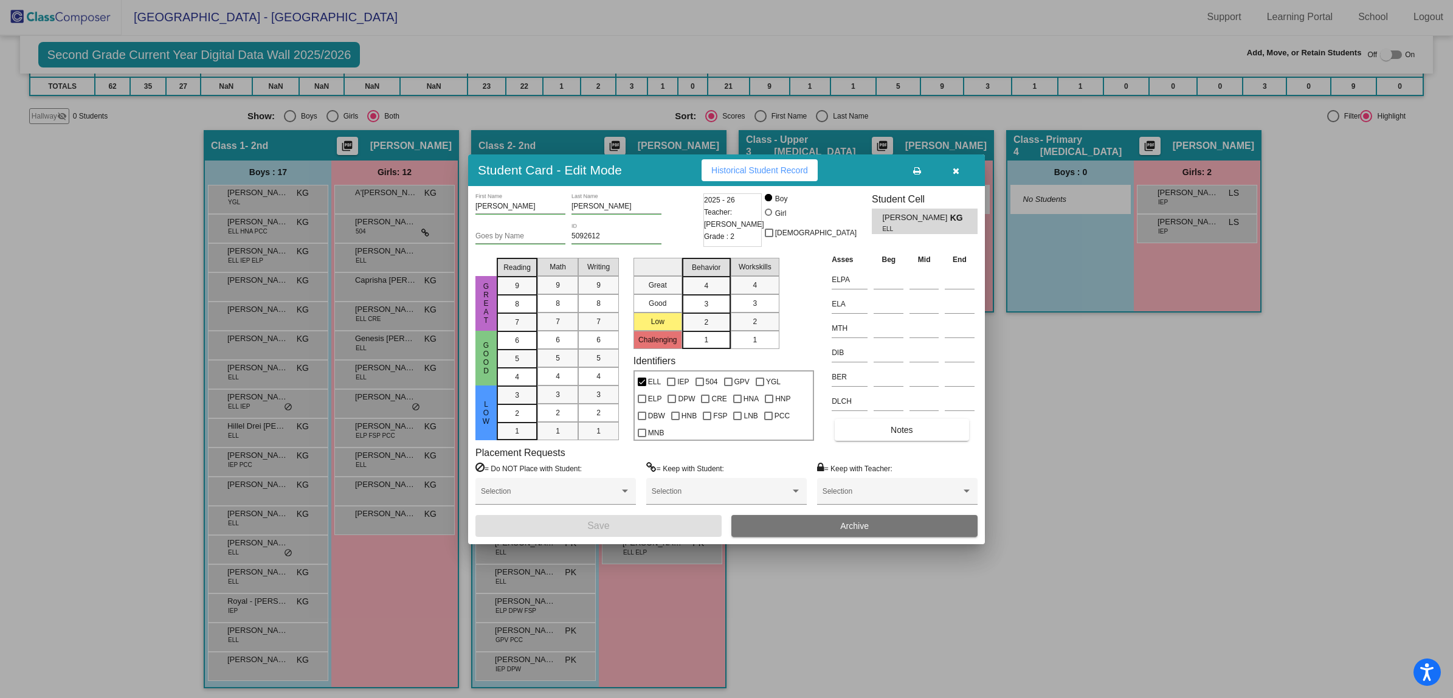
click at [952, 167] on icon "button" at bounding box center [955, 171] width 7 height 9
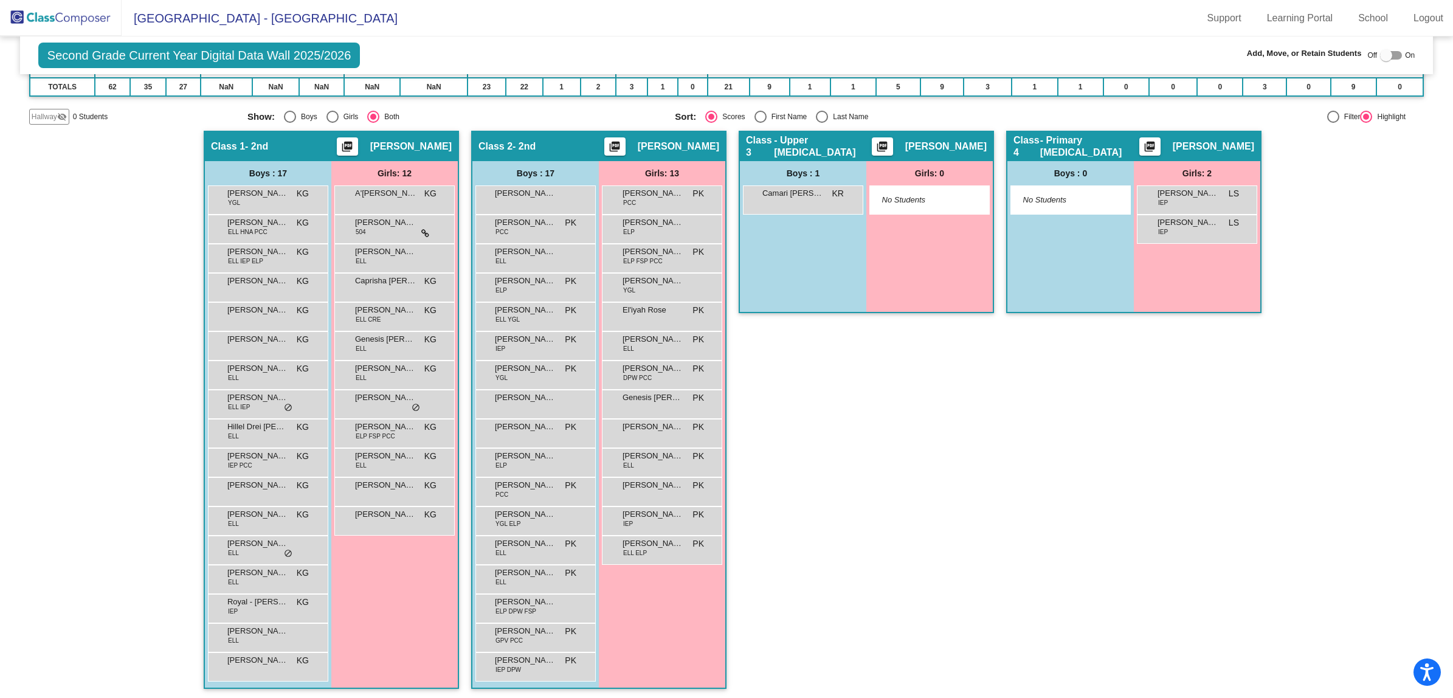
scroll to position [1, 0]
click at [1385, 53] on div at bounding box center [1386, 55] width 12 height 12
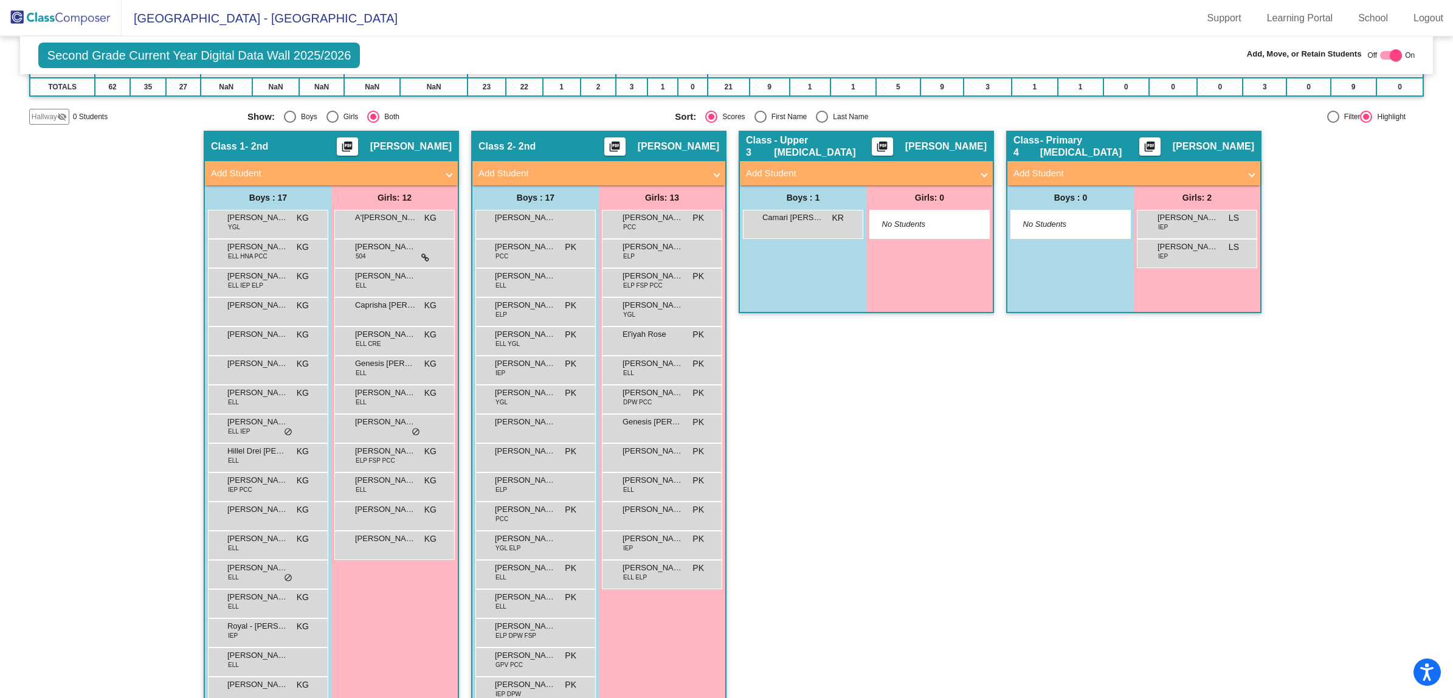
checkbox input "true"
click at [351, 167] on mat-panel-title "Add Student" at bounding box center [324, 174] width 226 height 14
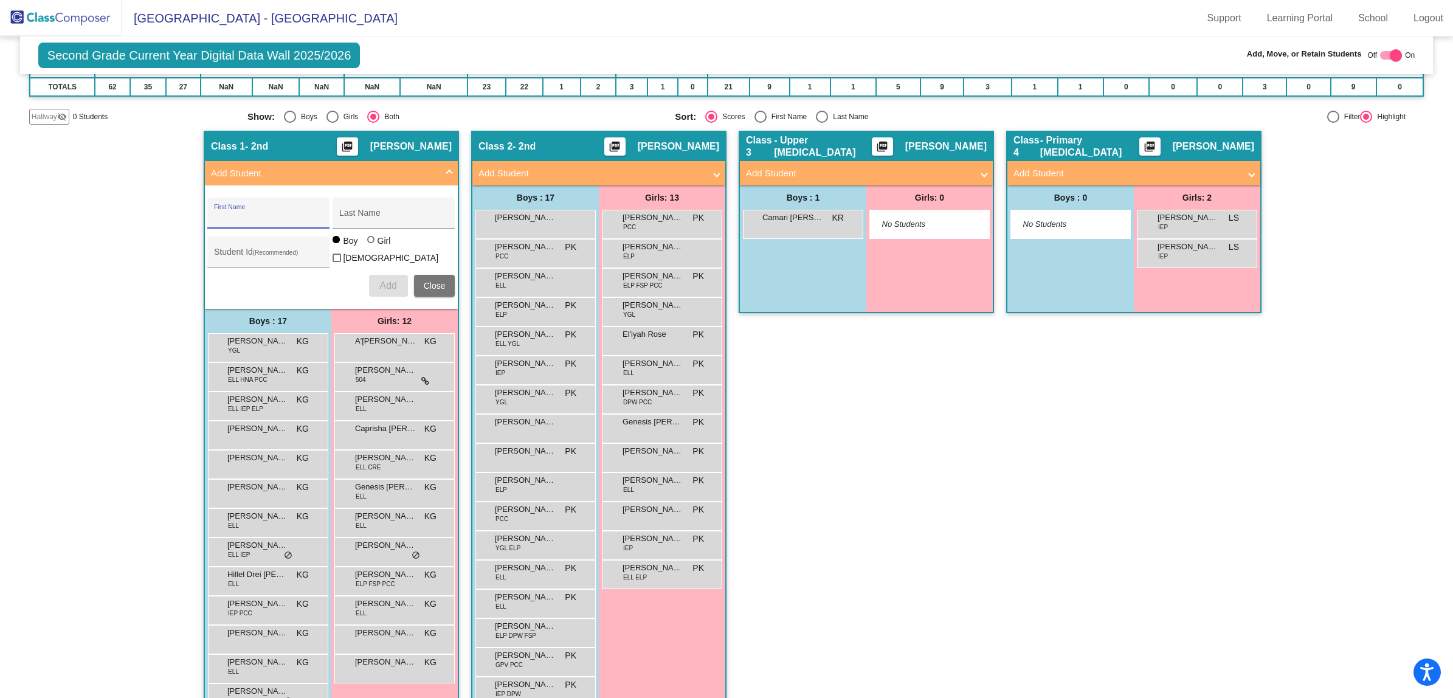
click at [229, 217] on input "First Name" at bounding box center [268, 218] width 109 height 10
type input "[PERSON_NAME]"
click at [250, 252] on input "Student Id (Recommended)" at bounding box center [268, 257] width 109 height 10
type input "5097352"
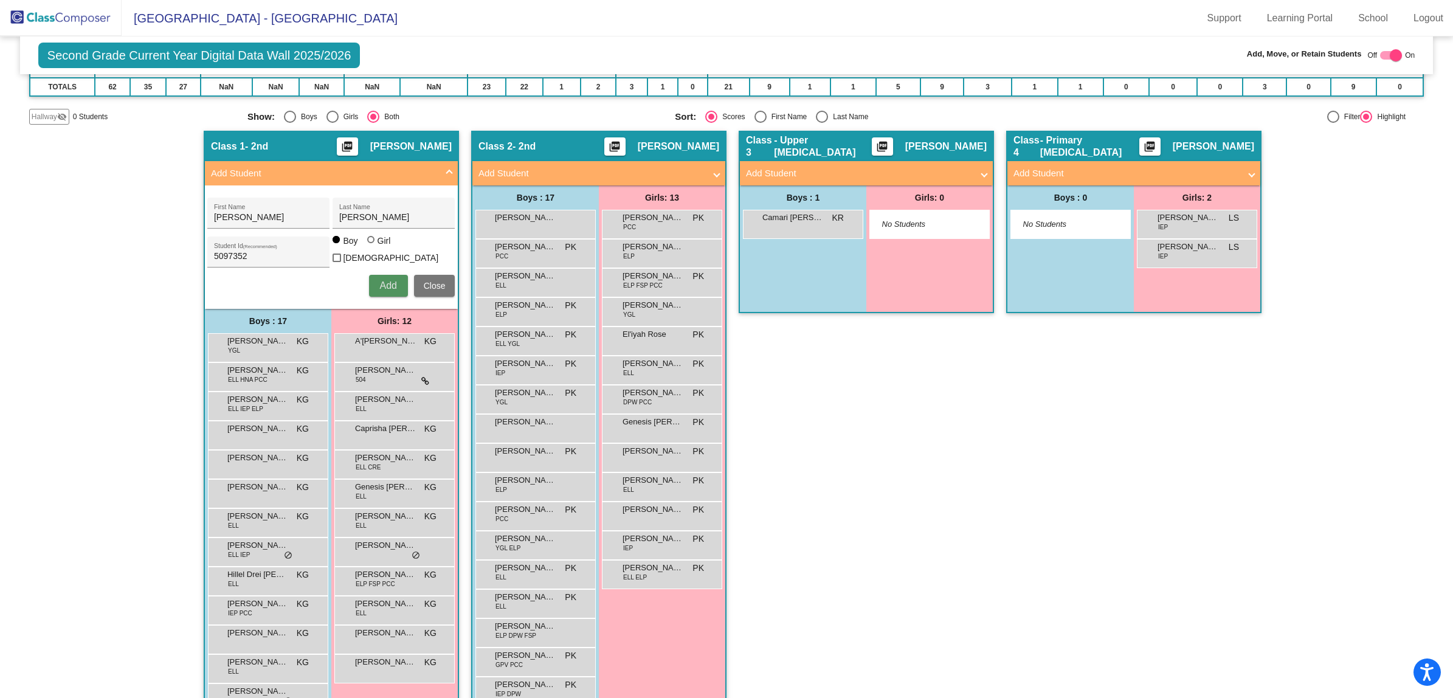
click at [382, 283] on span "Add" at bounding box center [387, 285] width 17 height 10
click at [424, 281] on span "Close" at bounding box center [435, 286] width 22 height 10
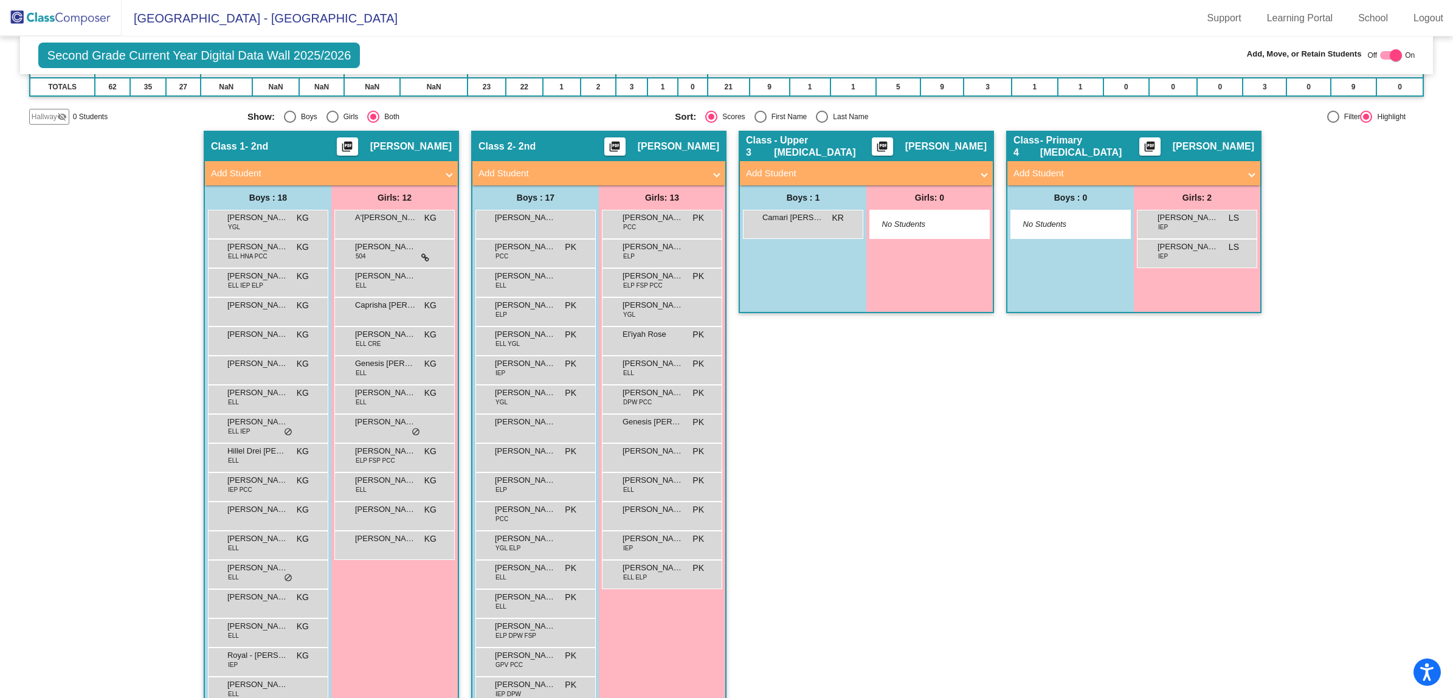
click at [1395, 55] on div at bounding box center [1396, 55] width 12 height 12
checkbox input "false"
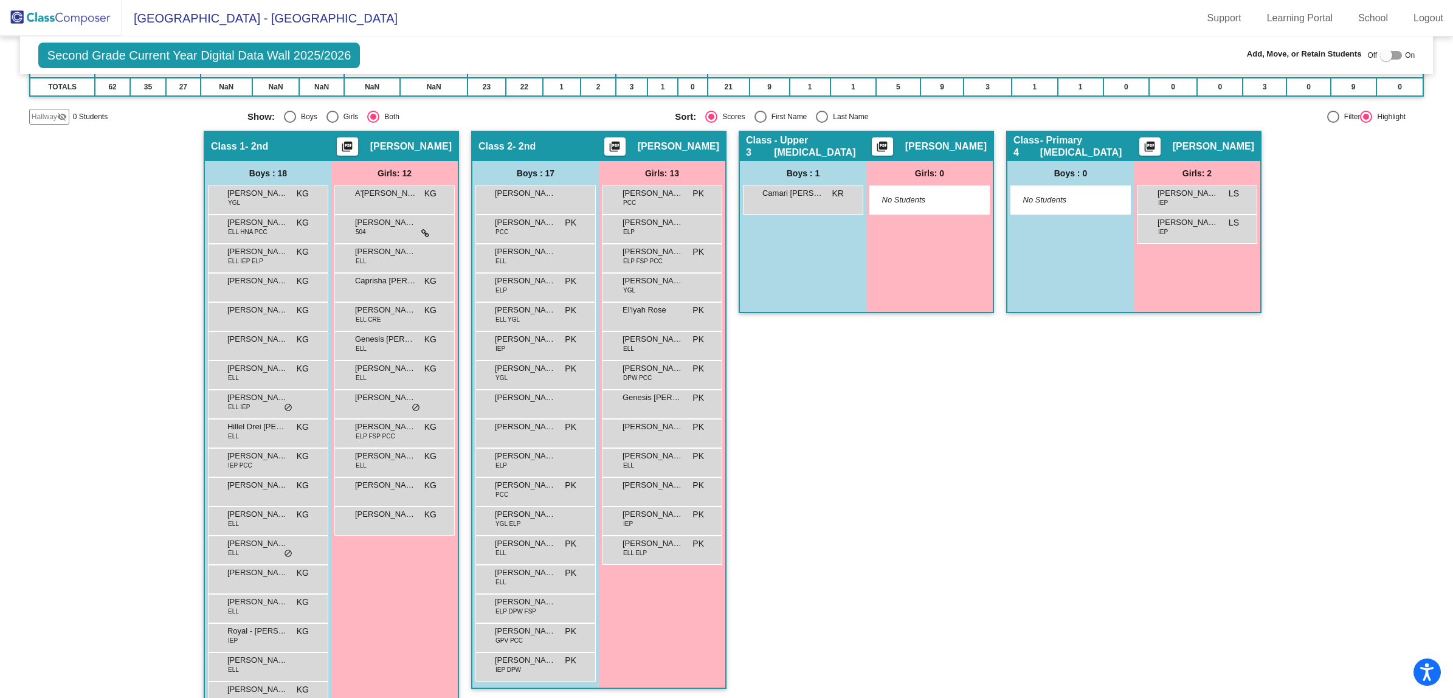
click at [56, 18] on img at bounding box center [61, 18] width 122 height 36
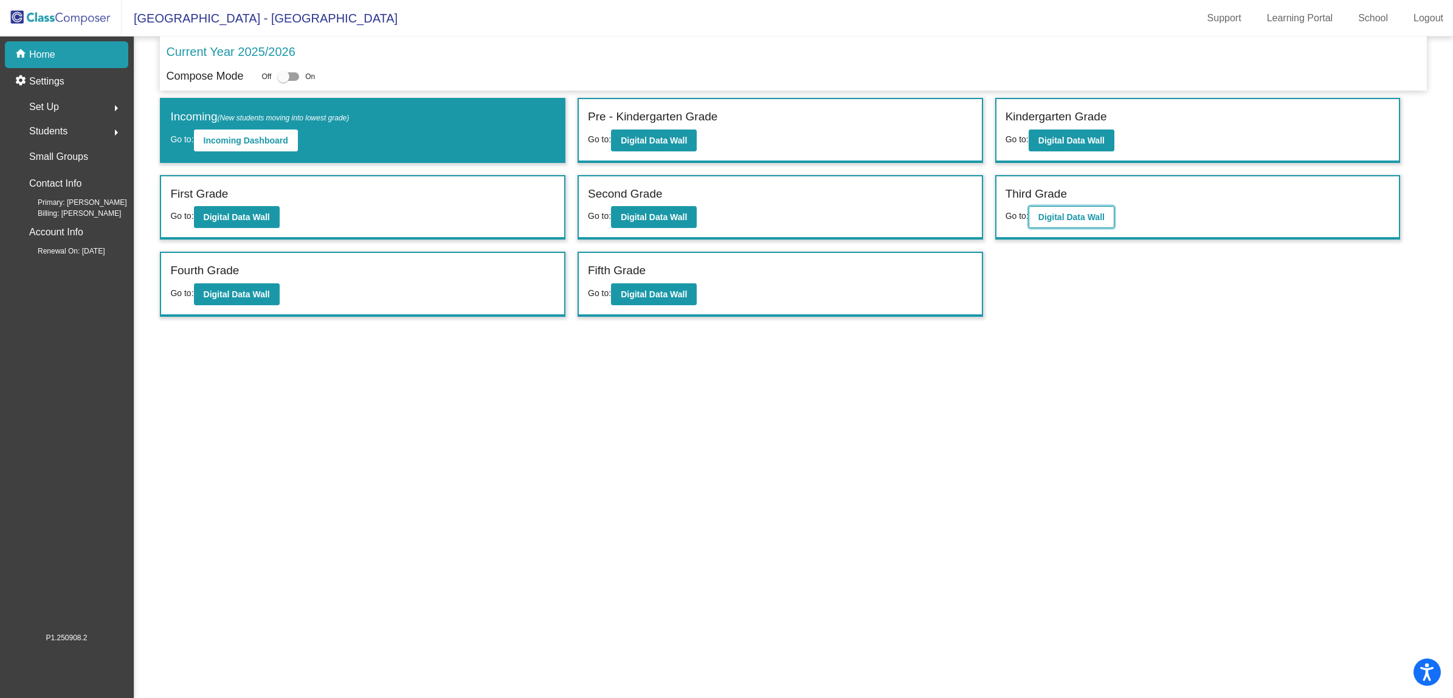
click at [1065, 216] on b "Digital Data Wall" at bounding box center [1071, 217] width 66 height 10
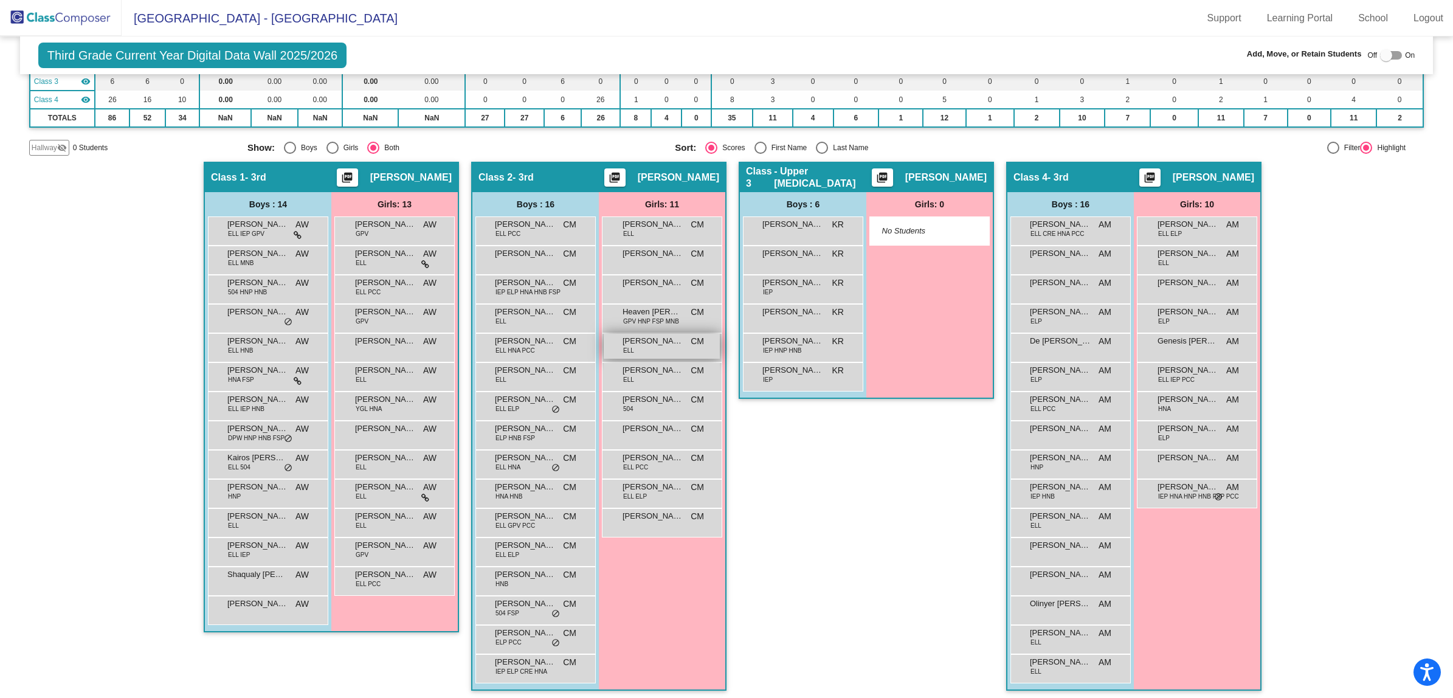
scroll to position [152, 0]
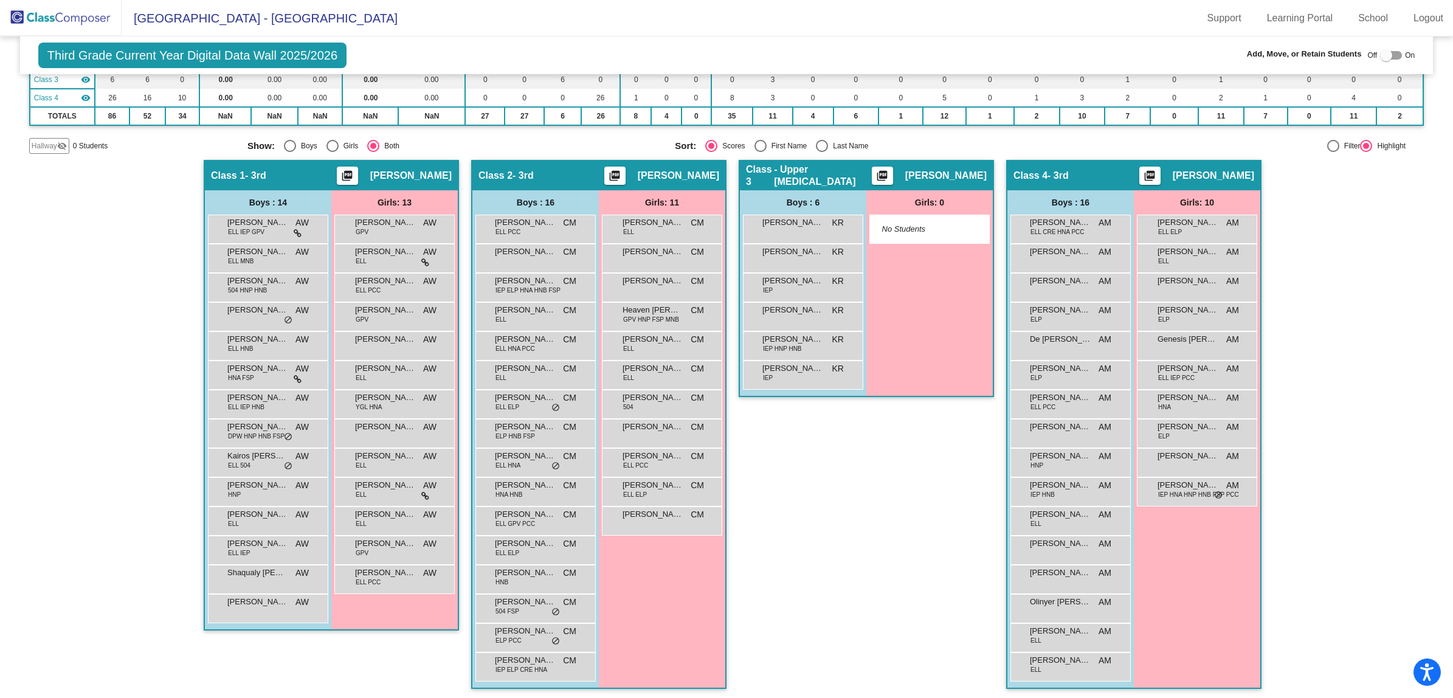
click at [59, 13] on img at bounding box center [61, 18] width 122 height 36
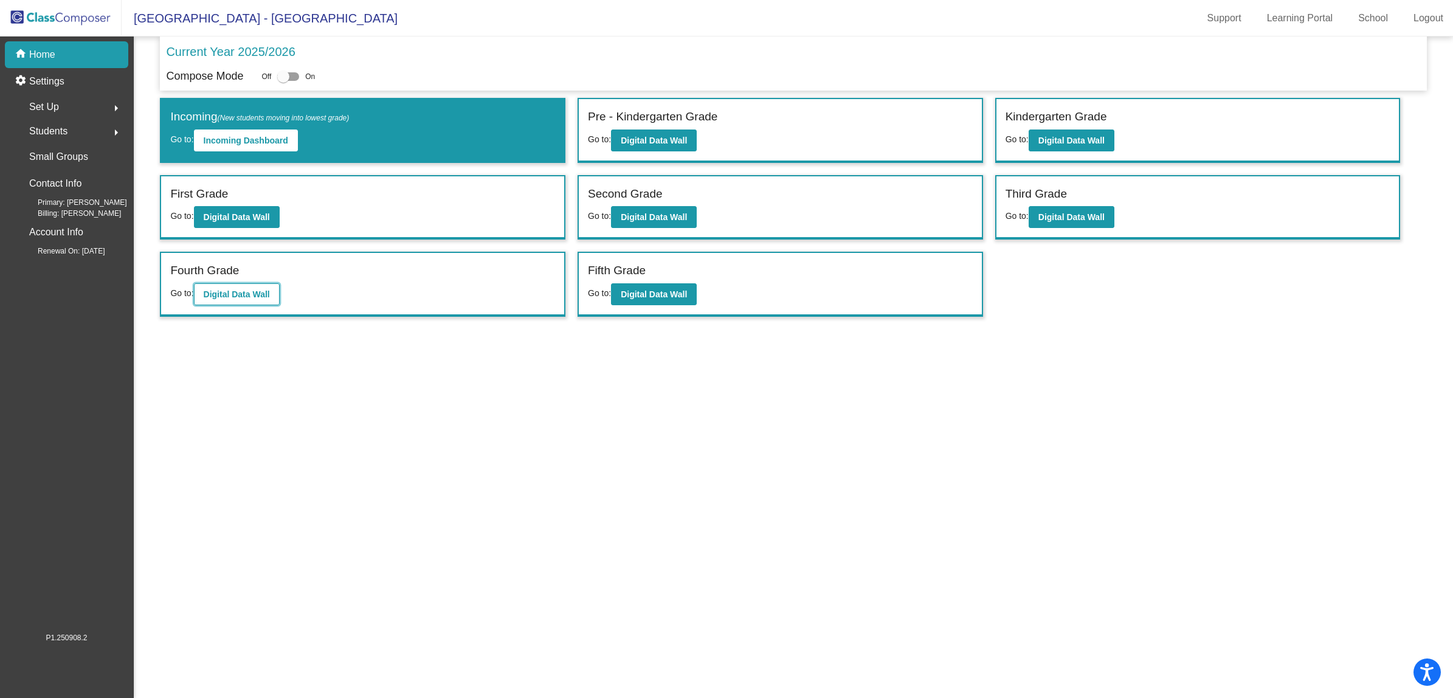
click at [216, 289] on b "Digital Data Wall" at bounding box center [237, 294] width 66 height 10
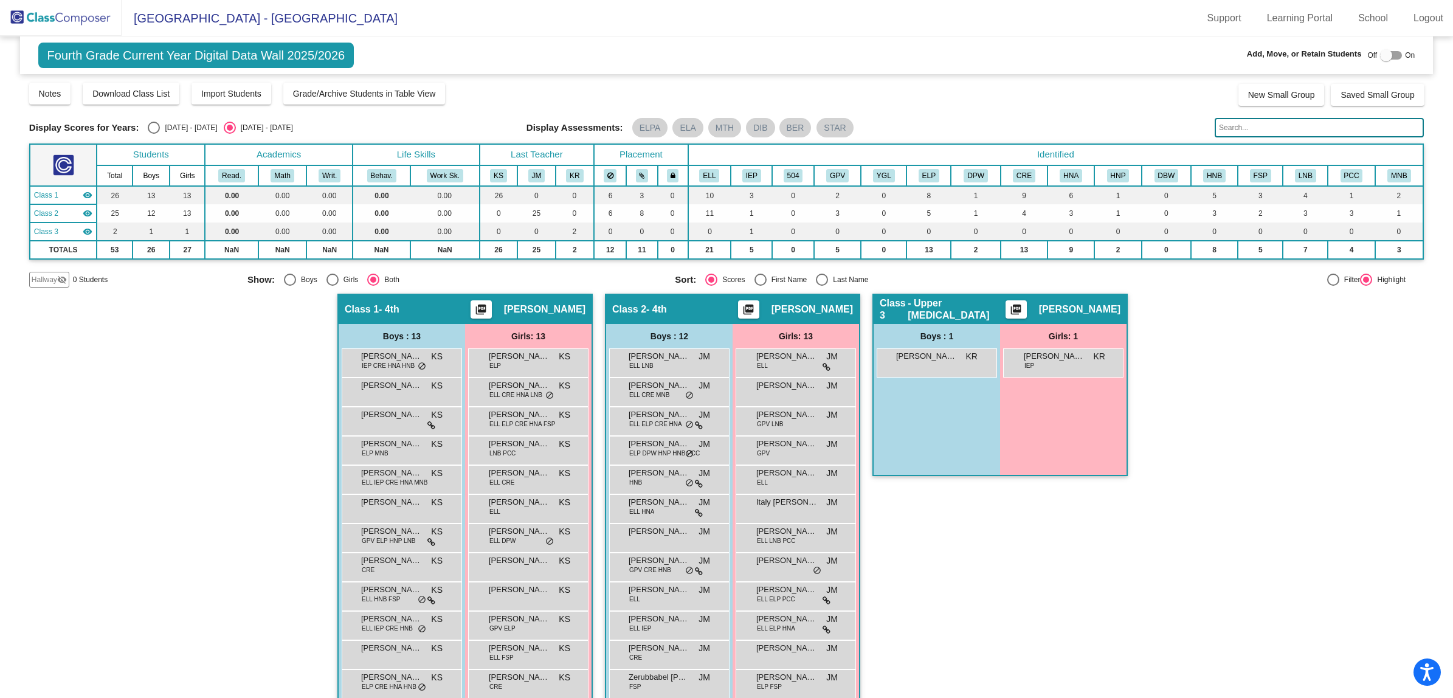
click at [58, 20] on img at bounding box center [61, 18] width 122 height 36
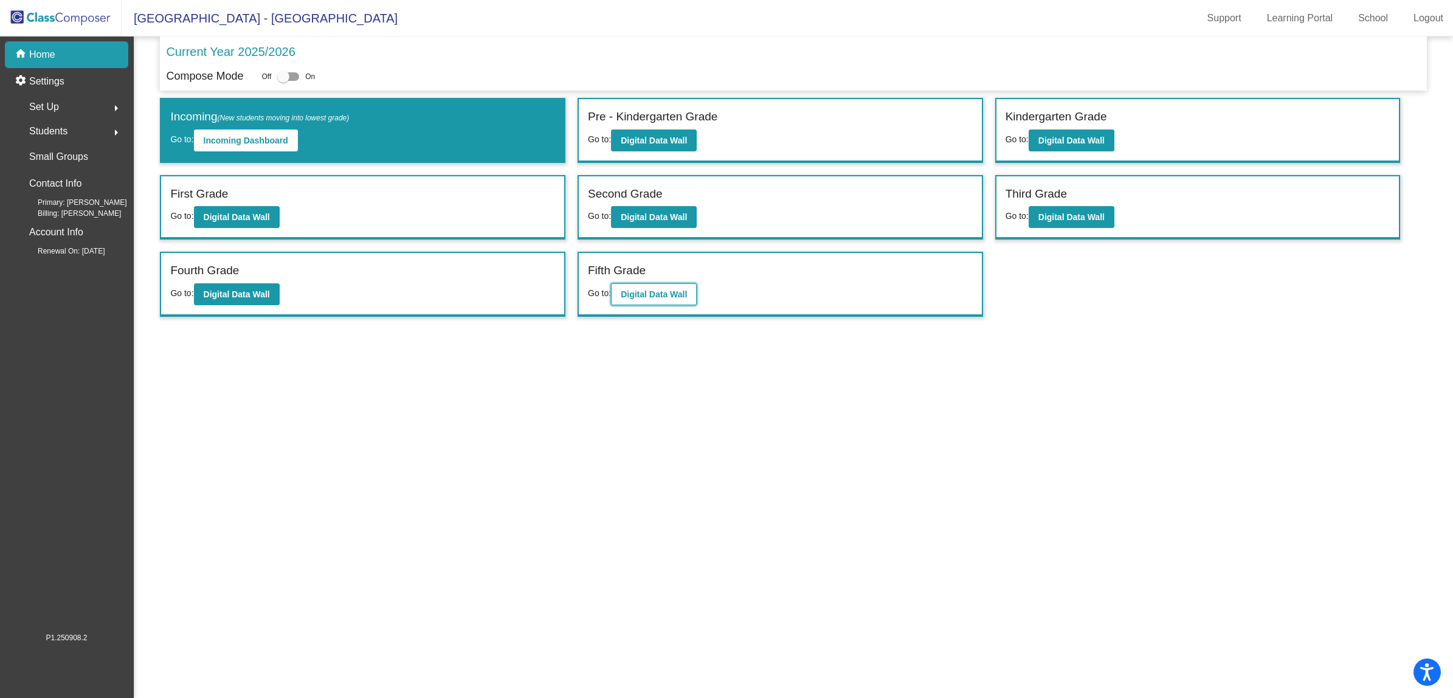
click at [657, 289] on b "Digital Data Wall" at bounding box center [654, 294] width 66 height 10
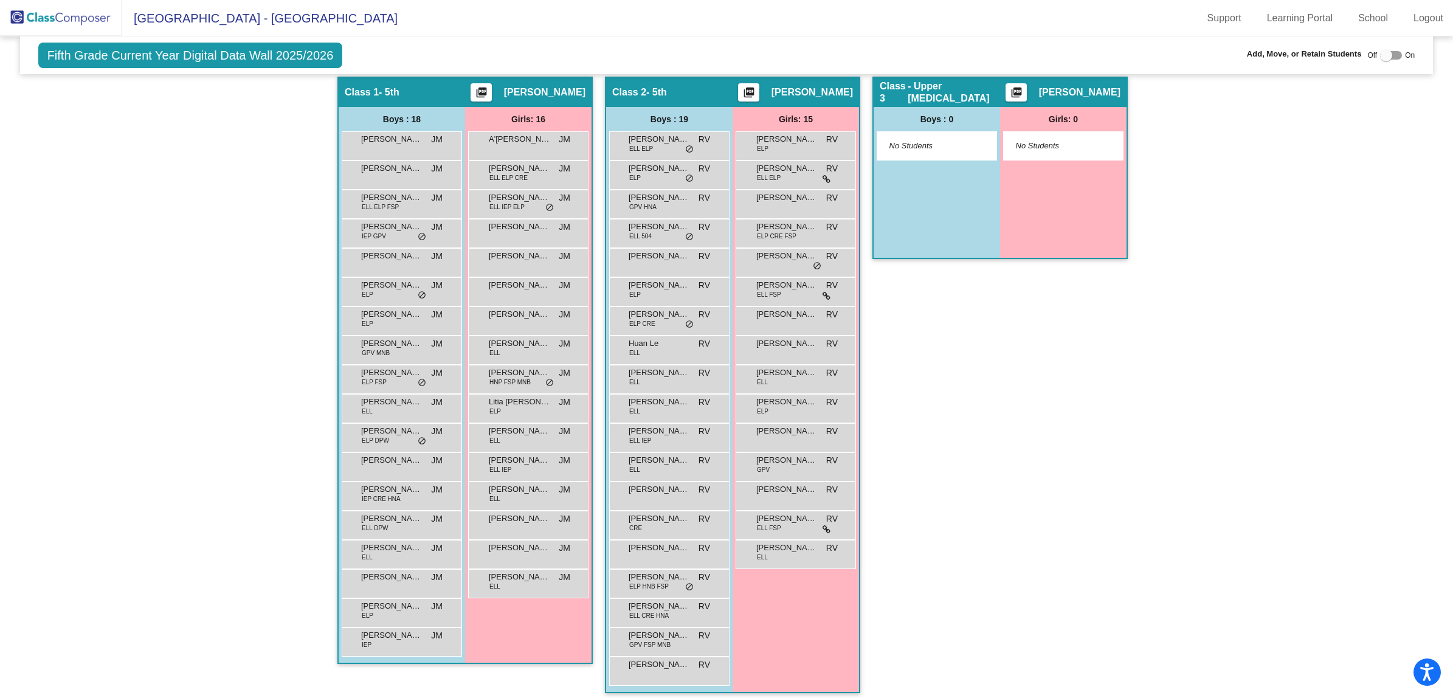
scroll to position [222, 0]
